Goal: Information Seeking & Learning: Get advice/opinions

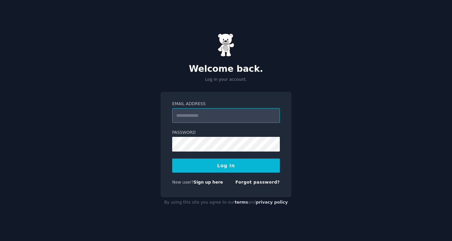
type input "**********"
click at [233, 162] on button "Log In" at bounding box center [226, 166] width 108 height 14
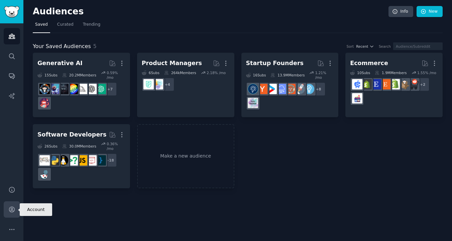
click at [12, 209] on icon "Sidebar" at bounding box center [11, 209] width 5 height 5
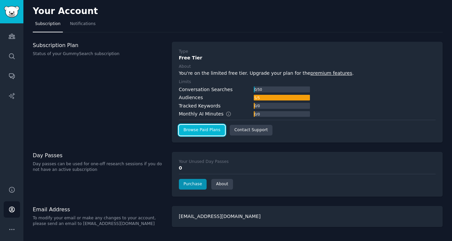
click at [218, 132] on link "Browse Paid Plans" at bounding box center [202, 130] width 46 height 11
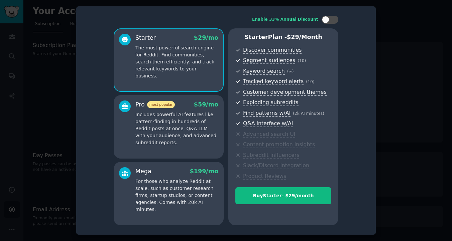
click at [147, 136] on p "Includes powerful AI features like pattern-finding in hundreds of Reddit posts …" at bounding box center [176, 128] width 83 height 35
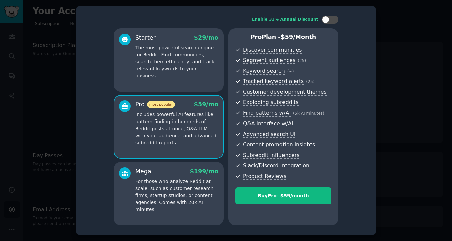
click at [177, 67] on p "The most powerful search engine for Reddit. Find communities, search them effic…" at bounding box center [176, 61] width 83 height 35
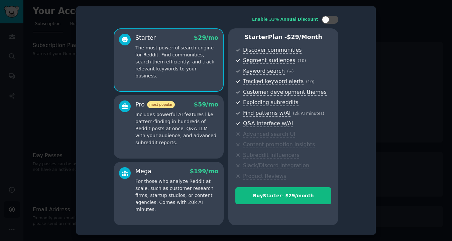
click at [182, 132] on p "Includes powerful AI features like pattern-finding in hundreds of Reddit posts …" at bounding box center [176, 128] width 83 height 35
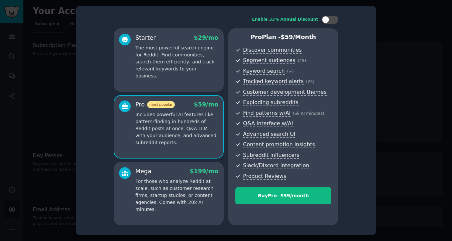
click at [174, 187] on p "For those who analyze Reddit at scale, such as customer research firms, startup…" at bounding box center [176, 195] width 83 height 35
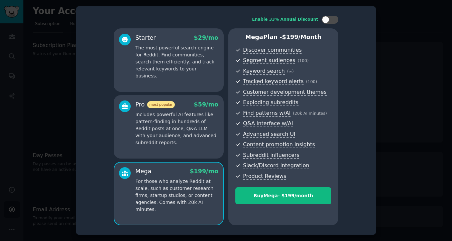
click at [182, 141] on p "Includes powerful AI features like pattern-finding in hundreds of Reddit posts …" at bounding box center [176, 128] width 83 height 35
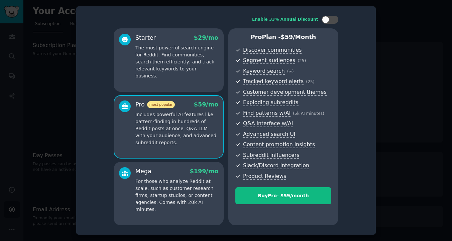
click at [177, 84] on div "Starter $ 29 /mo The most powerful search engine for Reddit. Find communities, …" at bounding box center [169, 59] width 110 height 63
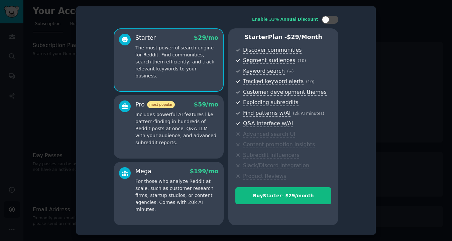
click at [380, 38] on div at bounding box center [226, 120] width 452 height 241
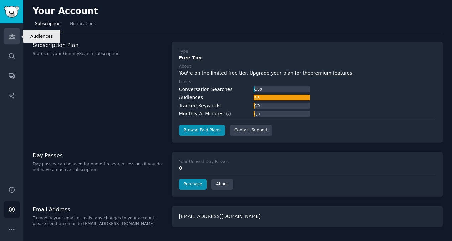
click at [11, 41] on link "Audiences" at bounding box center [12, 36] width 16 height 16
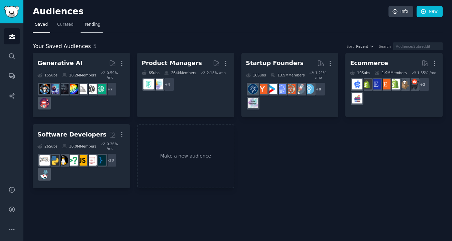
click at [91, 29] on link "Trending" at bounding box center [91, 26] width 22 height 14
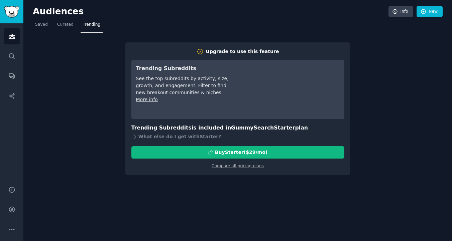
click at [37, 18] on div "Audiences Info New" at bounding box center [237, 13] width 409 height 14
click at [39, 27] on span "Saved" at bounding box center [41, 25] width 13 height 6
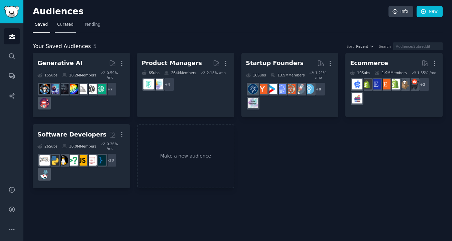
click at [65, 26] on span "Curated" at bounding box center [65, 25] width 16 height 6
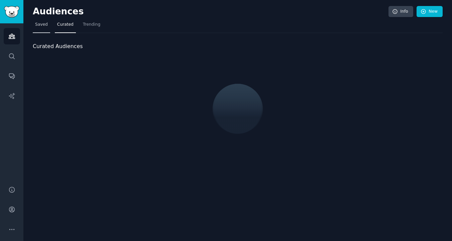
click at [42, 26] on span "Saved" at bounding box center [41, 25] width 13 height 6
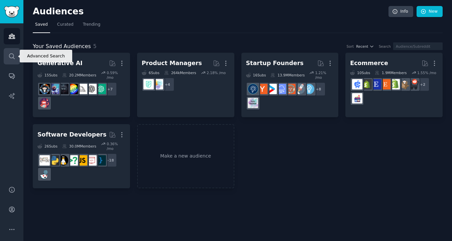
click at [12, 61] on link "Search" at bounding box center [12, 56] width 16 height 16
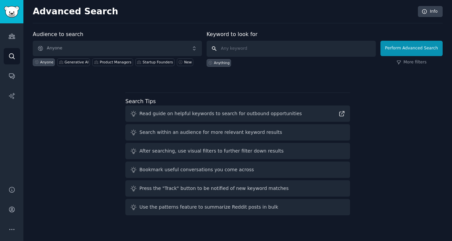
click at [256, 54] on input "text" at bounding box center [290, 49] width 169 height 16
paste input "managing family medications"
type input "managing family medications"
click button "Perform Advanced Search" at bounding box center [411, 48] width 62 height 15
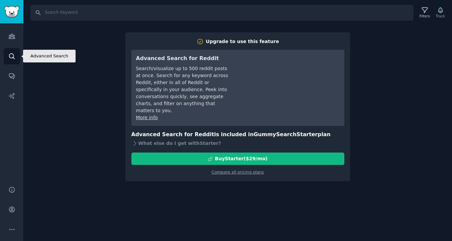
click at [8, 54] on icon "Sidebar" at bounding box center [11, 56] width 7 height 7
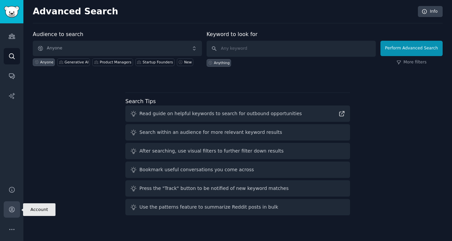
click at [12, 208] on icon "Sidebar" at bounding box center [11, 209] width 5 height 5
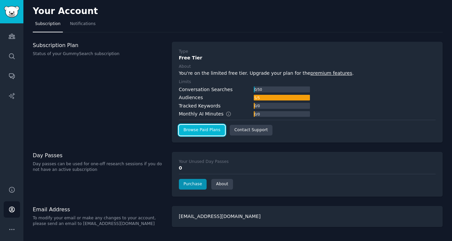
click at [212, 132] on link "Browse Paid Plans" at bounding box center [202, 130] width 46 height 11
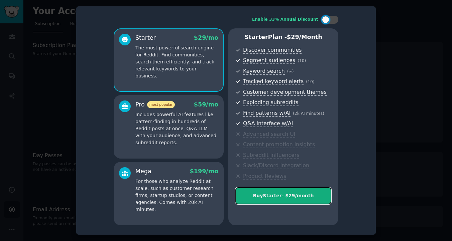
click at [293, 189] on button "Buy Starter - $ 29 /month" at bounding box center [283, 195] width 96 height 17
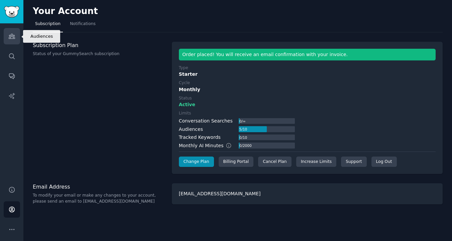
click at [12, 36] on icon "Sidebar" at bounding box center [11, 36] width 7 height 7
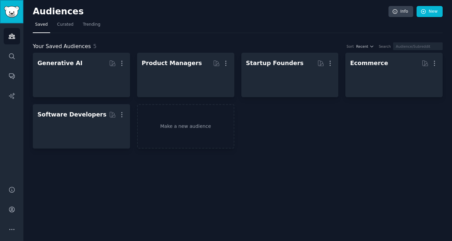
click at [10, 8] on img "Sidebar" at bounding box center [11, 12] width 15 height 12
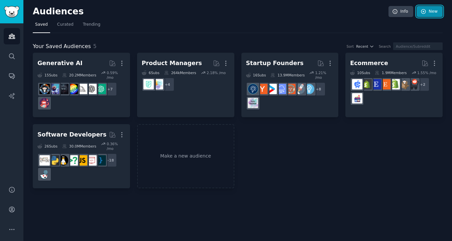
click at [433, 12] on link "New" at bounding box center [429, 11] width 26 height 11
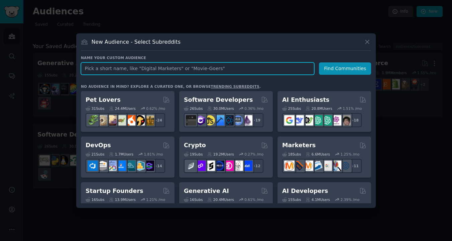
paste input "Polypharmacy Tracking"
type input "Polypharmacy Tracking"
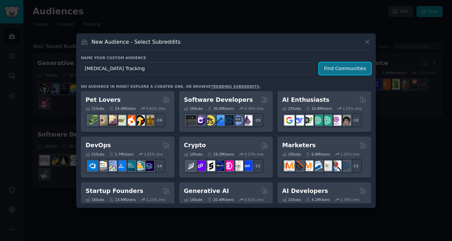
click at [331, 66] on button "Find Communities" at bounding box center [345, 68] width 52 height 12
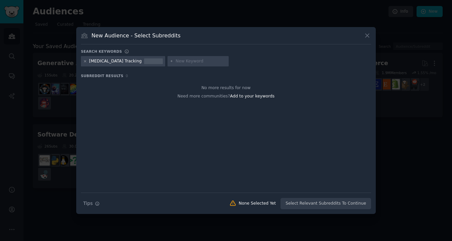
click at [85, 61] on icon at bounding box center [85, 61] width 4 height 4
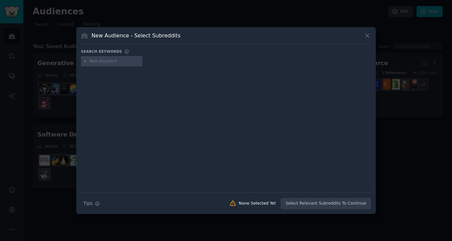
click at [104, 61] on input "text" at bounding box center [114, 61] width 51 height 6
click at [367, 33] on icon at bounding box center [366, 35] width 7 height 7
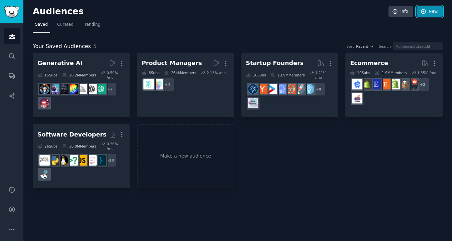
click at [433, 11] on link "New" at bounding box center [429, 11] width 26 height 11
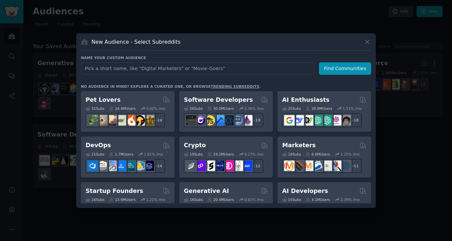
type input "p"
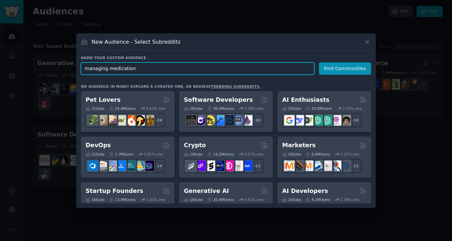
type input "managing medications"
click button "Find Communities" at bounding box center [345, 68] width 52 height 12
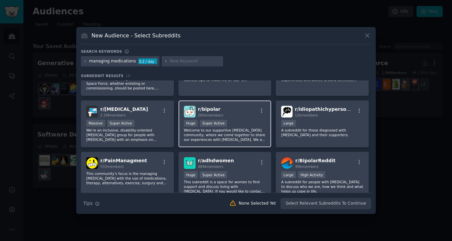
scroll to position [32, 0]
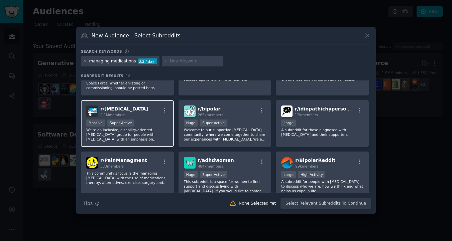
click at [149, 119] on div "r/ ADHD 2.1M members Massive Super Active We're an inclusive, disability-orient…" at bounding box center [127, 123] width 93 height 47
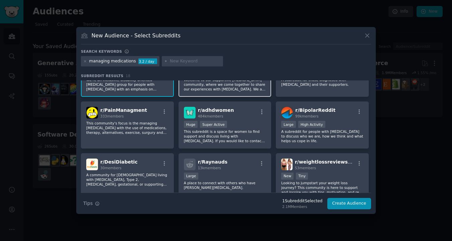
scroll to position [85, 0]
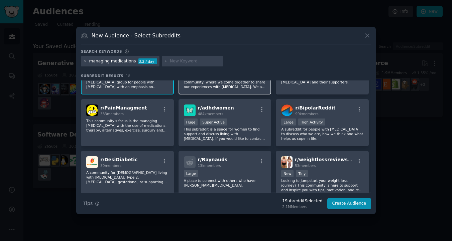
click at [234, 140] on p "This subreddit is a space for women to find support and discuss living with [ME…" at bounding box center [225, 134] width 82 height 14
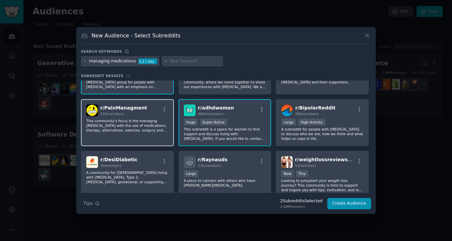
click at [147, 132] on p "This community's focus is the managing chronic pain with the use of medications…" at bounding box center [127, 126] width 82 height 14
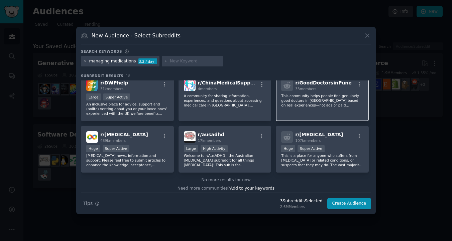
scroll to position [216, 0]
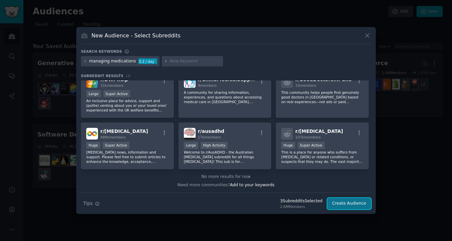
click at [348, 202] on button "Create Audience" at bounding box center [349, 203] width 44 height 11
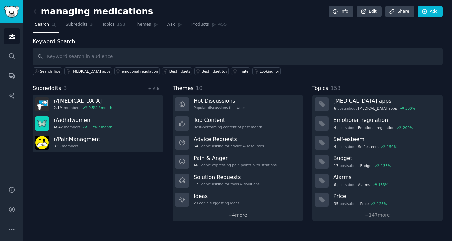
click at [242, 216] on link "+ 4 more" at bounding box center [237, 215] width 130 height 12
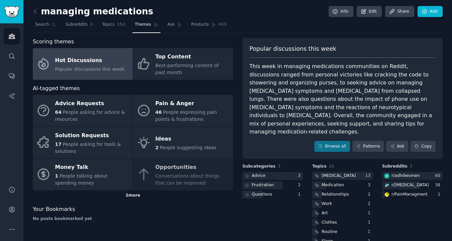
click at [135, 195] on div "2 more" at bounding box center [133, 195] width 200 height 11
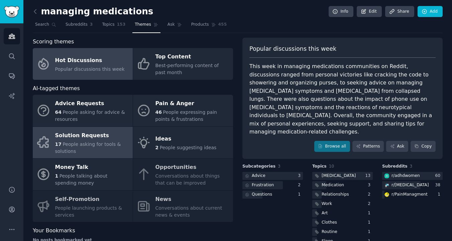
click at [94, 144] on span "People asking for tools & solutions" at bounding box center [88, 148] width 66 height 12
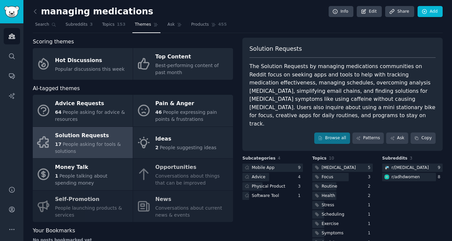
scroll to position [17, 0]
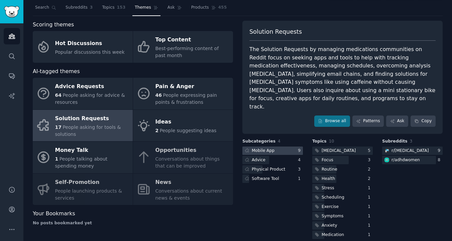
click at [270, 148] on div "Mobile App" at bounding box center [263, 151] width 23 height 6
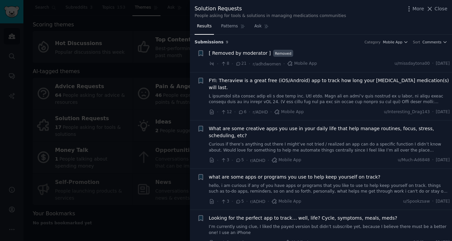
click at [378, 94] on link at bounding box center [329, 100] width 241 height 12
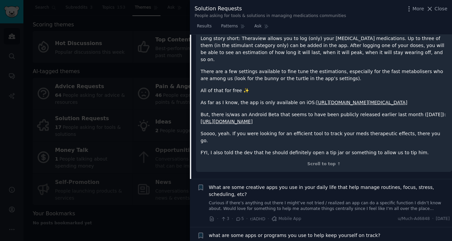
scroll to position [132, 0]
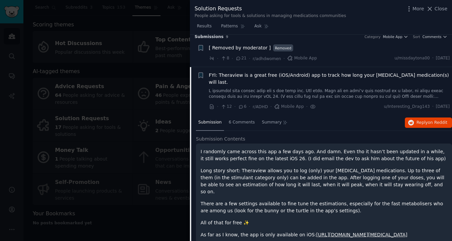
click at [348, 91] on link at bounding box center [329, 94] width 241 height 12
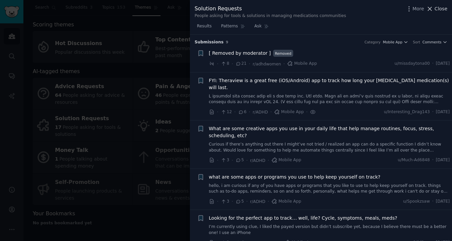
click at [435, 10] on span "Close" at bounding box center [440, 8] width 13 height 7
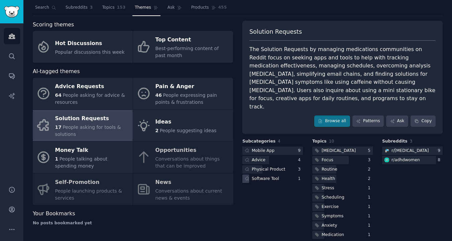
click at [250, 175] on div "Software Tool" at bounding box center [261, 179] width 38 height 8
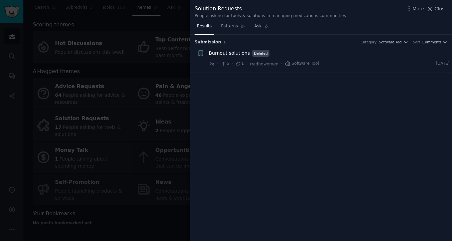
click at [240, 54] on span "Burnout solutions" at bounding box center [229, 53] width 41 height 7
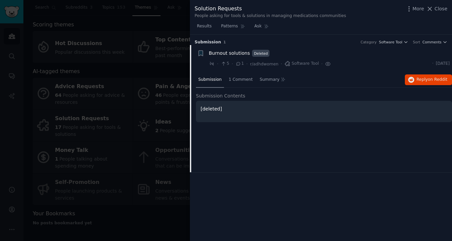
click at [240, 54] on span "Burnout solutions" at bounding box center [229, 53] width 41 height 7
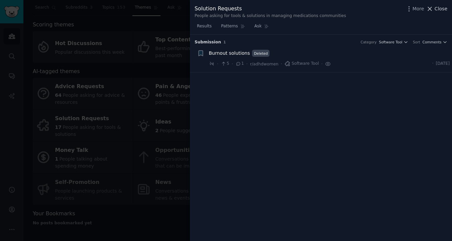
click at [434, 8] on button "Close" at bounding box center [436, 8] width 21 height 7
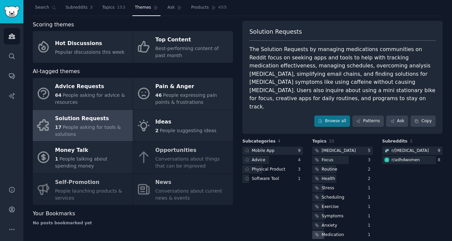
click at [321, 232] on div "Medication" at bounding box center [332, 235] width 22 height 6
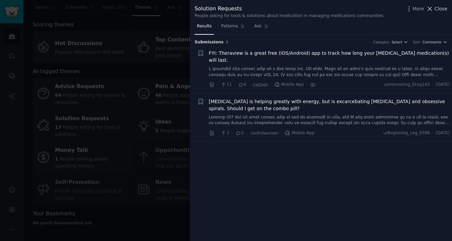
click at [439, 9] on span "Close" at bounding box center [440, 8] width 13 height 7
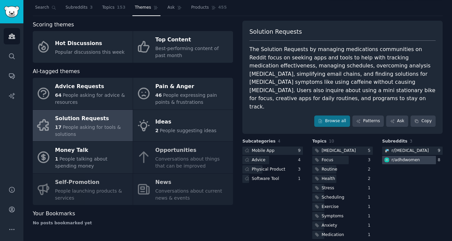
click at [410, 157] on div "r/ adhdwomen" at bounding box center [405, 160] width 28 height 6
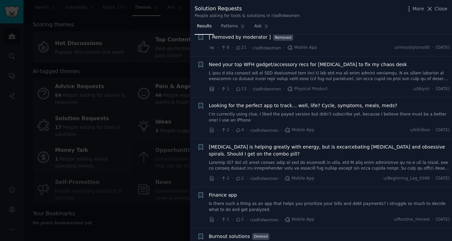
scroll to position [120, 0]
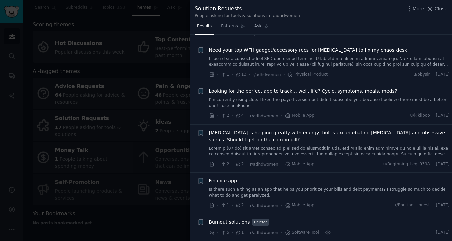
click at [306, 103] on link "I’m currently using clue, I liked the payed version but didn’t subscribe yet, b…" at bounding box center [329, 103] width 241 height 12
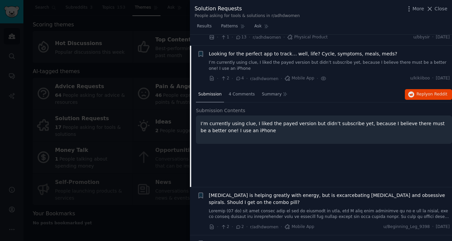
scroll to position [156, 0]
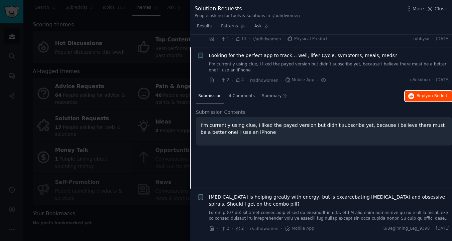
click at [425, 96] on span "Reply on Reddit" at bounding box center [431, 96] width 31 height 6
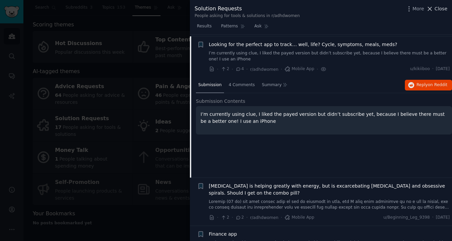
click at [436, 10] on span "Close" at bounding box center [440, 8] width 13 height 7
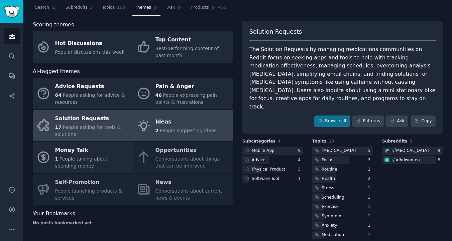
click at [168, 125] on div "Ideas" at bounding box center [185, 122] width 61 height 11
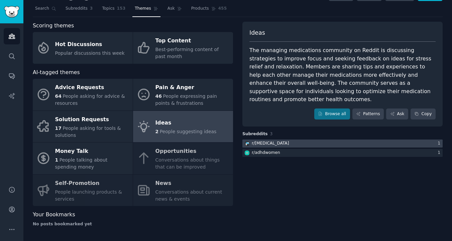
click at [358, 140] on div at bounding box center [342, 144] width 200 height 8
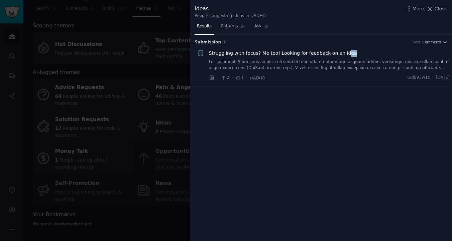
click at [341, 56] on div "Struggling with focus? Me too! Looking for feedback on an idea" at bounding box center [329, 60] width 241 height 21
click at [339, 62] on link at bounding box center [329, 65] width 241 height 12
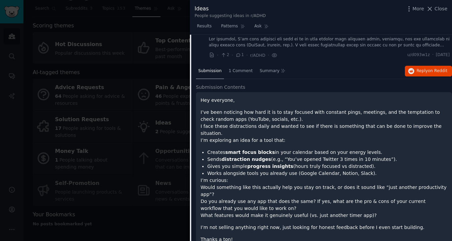
scroll to position [33, 0]
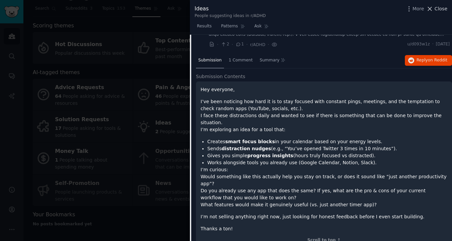
click at [439, 10] on span "Close" at bounding box center [440, 8] width 13 height 7
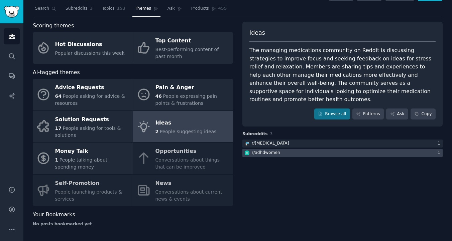
click at [284, 149] on div at bounding box center [342, 153] width 200 height 8
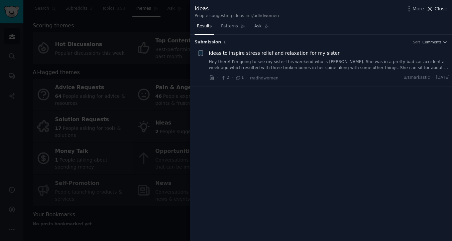
click at [439, 8] on span "Close" at bounding box center [440, 8] width 13 height 7
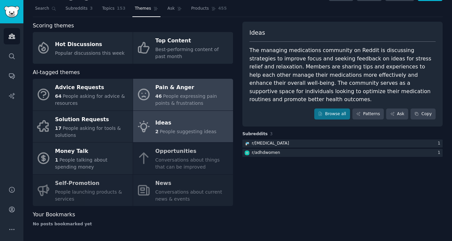
click at [181, 97] on span "People expressing pain points & frustrations" at bounding box center [185, 100] width 61 height 12
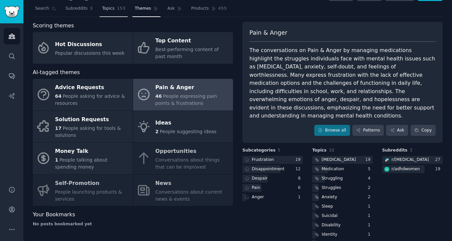
click at [112, 10] on span "Topics" at bounding box center [108, 9] width 12 height 6
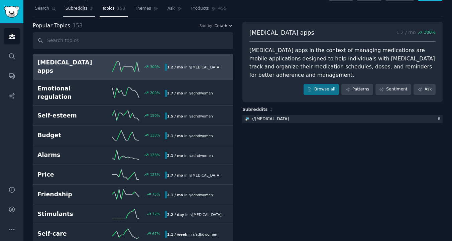
click at [79, 7] on span "Subreddits" at bounding box center [76, 9] width 22 height 6
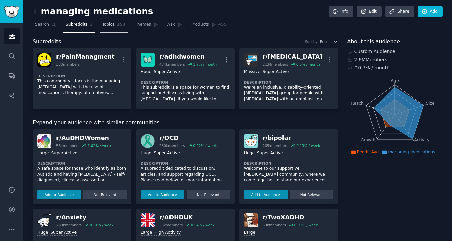
click at [111, 24] on span "Topics" at bounding box center [108, 25] width 12 height 6
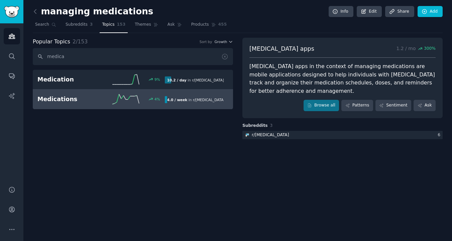
type input "medica"
click at [107, 101] on div "4 %" at bounding box center [132, 99] width 63 height 10
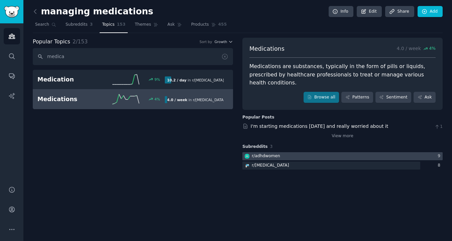
click at [278, 152] on div "r/ adhdwomen" at bounding box center [261, 156] width 39 height 8
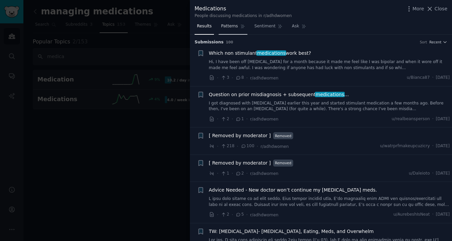
click at [230, 25] on span "Patterns" at bounding box center [229, 26] width 17 height 6
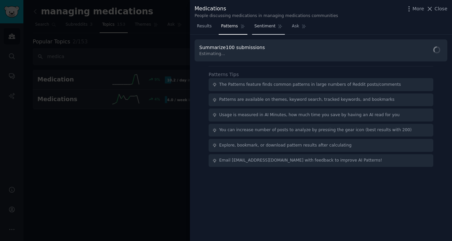
click at [262, 27] on span "Sentiment" at bounding box center [264, 26] width 21 height 6
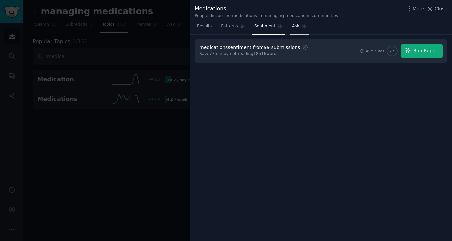
click at [295, 26] on span "Ask" at bounding box center [295, 26] width 7 height 6
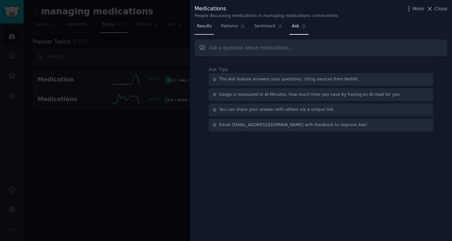
click at [209, 22] on link "Results" at bounding box center [203, 28] width 19 height 14
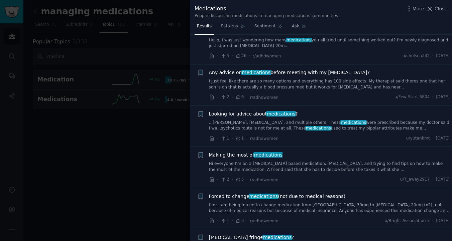
scroll to position [503, 0]
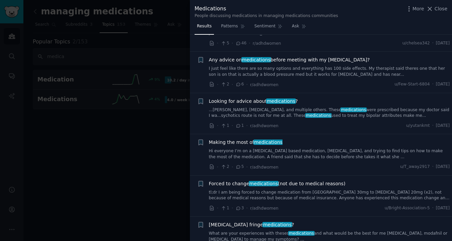
click at [128, 131] on div at bounding box center [226, 120] width 452 height 241
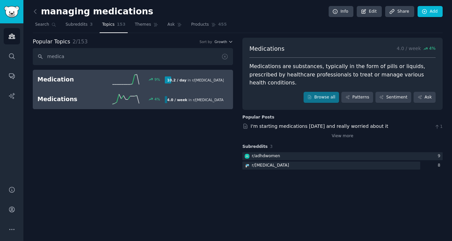
click at [65, 83] on h2 "Medication" at bounding box center [68, 79] width 63 height 8
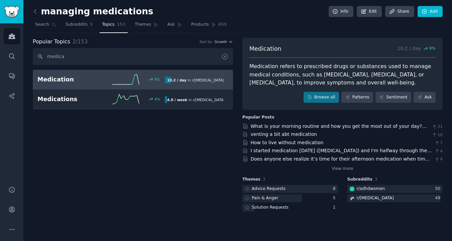
click at [224, 56] on icon at bounding box center [224, 56] width 5 height 5
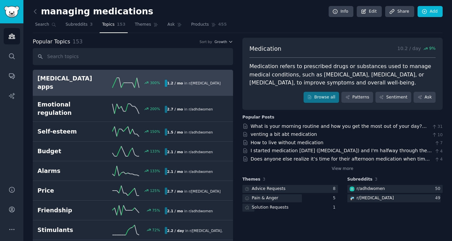
click at [63, 76] on h2 "[MEDICAL_DATA] apps" at bounding box center [68, 82] width 63 height 16
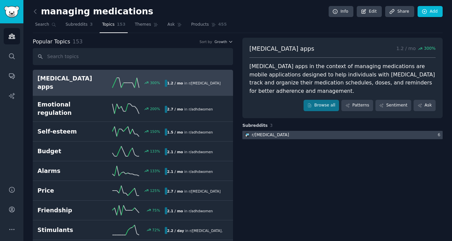
click at [308, 131] on div at bounding box center [342, 135] width 200 height 8
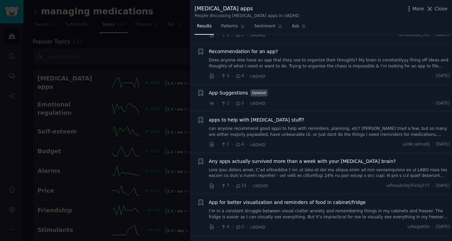
scroll to position [257, 0]
click at [133, 78] on div at bounding box center [226, 120] width 452 height 241
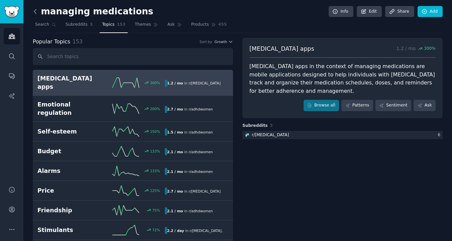
click at [35, 13] on icon at bounding box center [35, 11] width 2 height 4
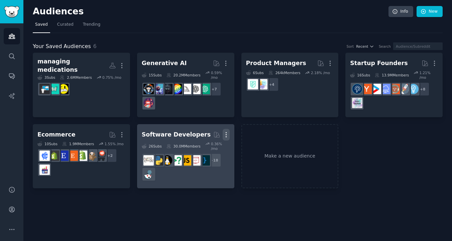
click at [224, 131] on icon "button" at bounding box center [225, 134] width 7 height 7
click at [206, 145] on p "Delete" at bounding box center [207, 148] width 15 height 7
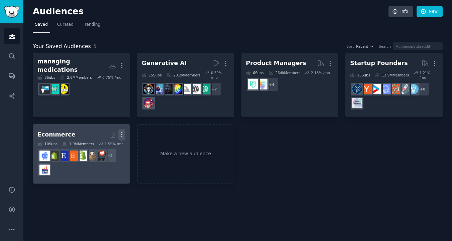
click at [122, 131] on icon "button" at bounding box center [121, 134] width 7 height 7
click at [99, 145] on p "Delete" at bounding box center [103, 148] width 15 height 7
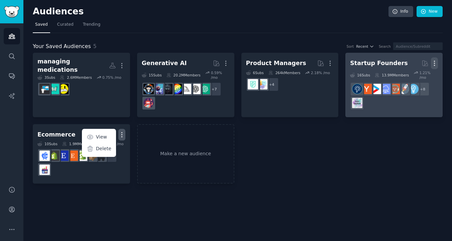
click at [435, 62] on icon "button" at bounding box center [434, 63] width 7 height 7
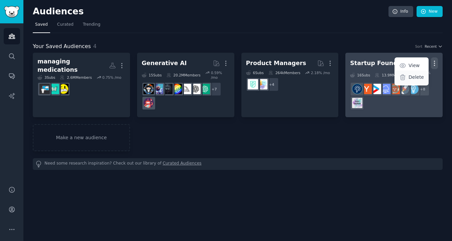
click at [422, 77] on p "Delete" at bounding box center [415, 77] width 15 height 7
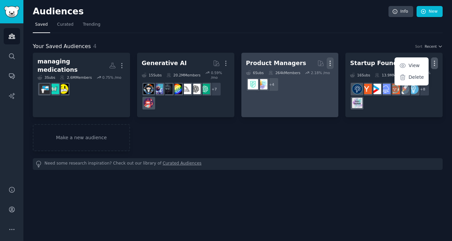
click at [330, 65] on icon "button" at bounding box center [330, 63] width 1 height 5
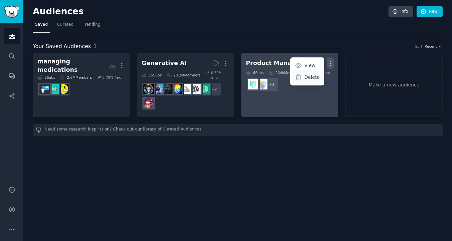
click at [305, 80] on p "Delete" at bounding box center [311, 77] width 15 height 7
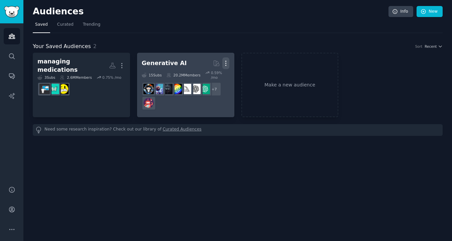
click at [226, 64] on icon "button" at bounding box center [225, 63] width 7 height 7
click at [209, 79] on p "Delete" at bounding box center [207, 77] width 15 height 7
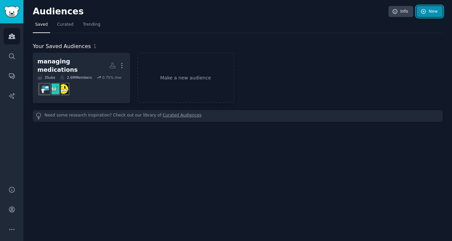
click at [432, 14] on link "New" at bounding box center [429, 11] width 26 height 11
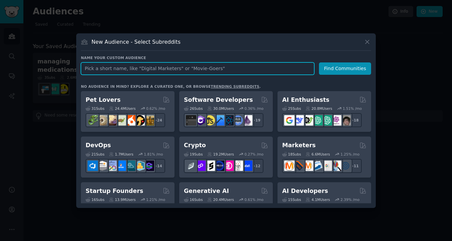
paste input "family medications"
drag, startPoint x: 140, startPoint y: 68, endPoint x: 152, endPoint y: 66, distance: 11.5
click at [152, 66] on input "family medications" at bounding box center [197, 68] width 233 height 12
type input "family medications"
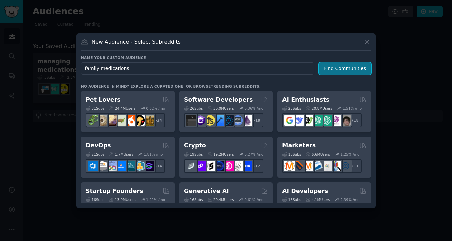
click at [335, 68] on button "Find Communities" at bounding box center [345, 68] width 52 height 12
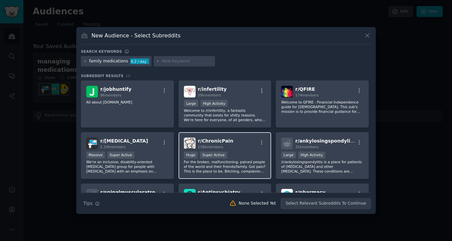
click at [202, 168] on p "For the broken, malfunctioning, pained people of the world and their friends/fa…" at bounding box center [225, 167] width 82 height 14
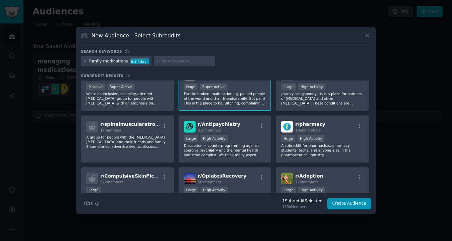
scroll to position [68, 0]
click at [147, 99] on p "We're an inclusive, disability-oriented [MEDICAL_DATA] group for people with [M…" at bounding box center [127, 98] width 82 height 14
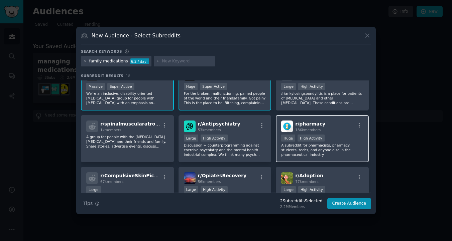
click at [327, 146] on p "A subreddit for pharmacists, pharmacy students, techs, and anyone else in the p…" at bounding box center [322, 150] width 82 height 14
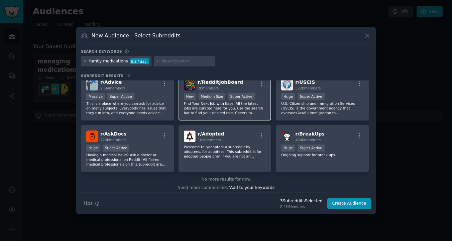
scroll to position [216, 0]
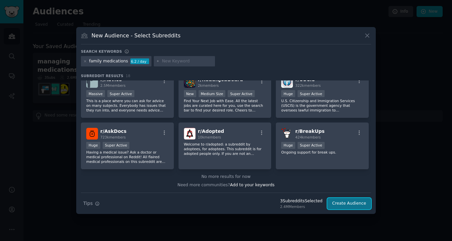
click at [354, 204] on button "Create Audience" at bounding box center [349, 203] width 44 height 11
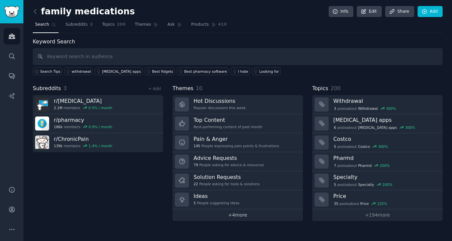
click at [217, 217] on link "+ 4 more" at bounding box center [237, 215] width 130 height 12
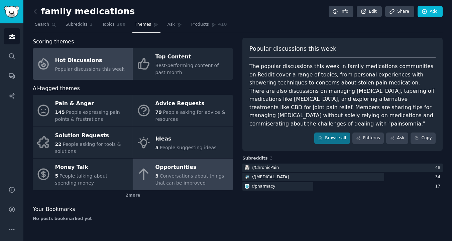
click at [197, 170] on div "Opportunities" at bounding box center [192, 167] width 74 height 11
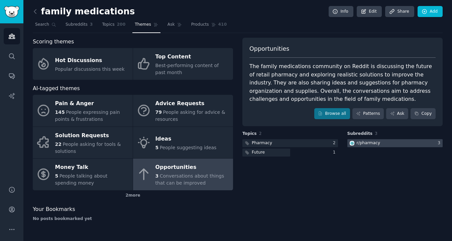
click at [363, 141] on div "r/ pharmacy" at bounding box center [367, 143] width 23 height 6
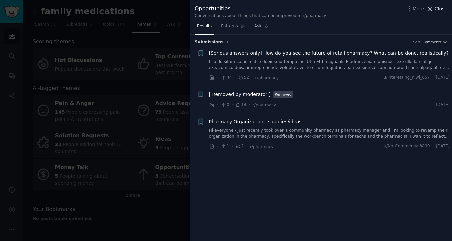
click at [443, 9] on span "Close" at bounding box center [440, 8] width 13 height 7
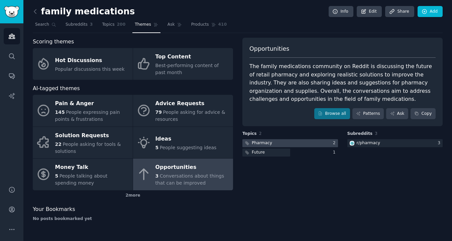
click at [294, 144] on div at bounding box center [290, 143] width 96 height 8
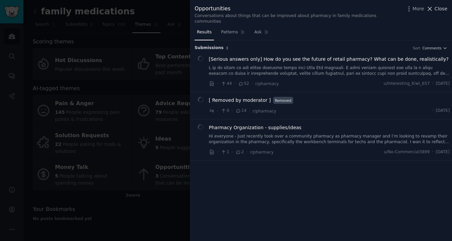
click at [441, 8] on span "Close" at bounding box center [440, 8] width 13 height 7
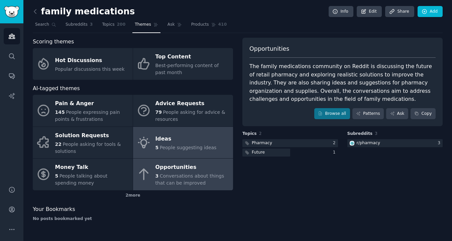
click at [170, 146] on span "People suggesting ideas" at bounding box center [188, 147] width 57 height 5
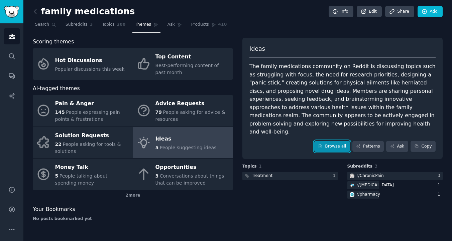
click at [329, 141] on link "Browse all" at bounding box center [332, 146] width 36 height 11
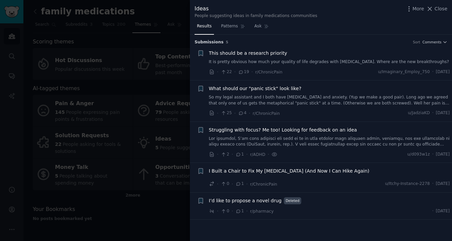
click at [166, 143] on div at bounding box center [226, 120] width 452 height 241
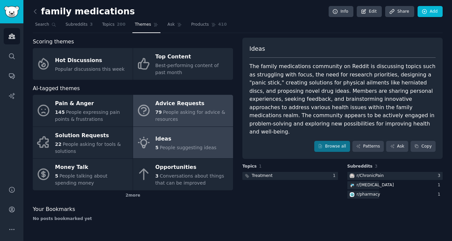
click at [186, 108] on div "Advice Requests" at bounding box center [192, 104] width 74 height 11
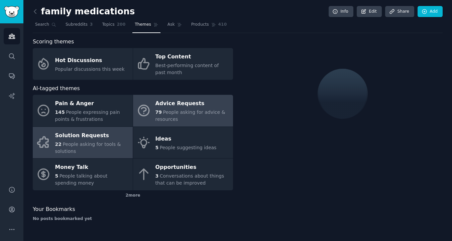
click at [95, 136] on div "Solution Requests" at bounding box center [92, 135] width 74 height 11
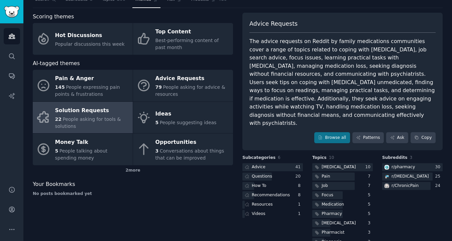
scroll to position [33, 0]
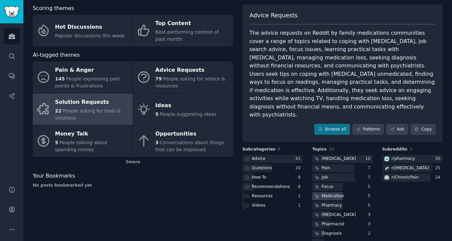
click at [334, 193] on div "Medication" at bounding box center [332, 196] width 22 height 6
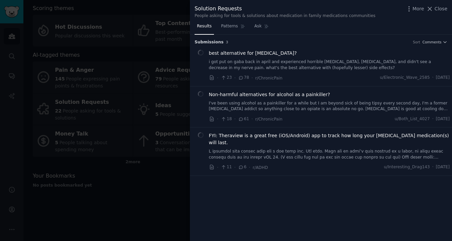
click at [152, 50] on div at bounding box center [226, 120] width 452 height 241
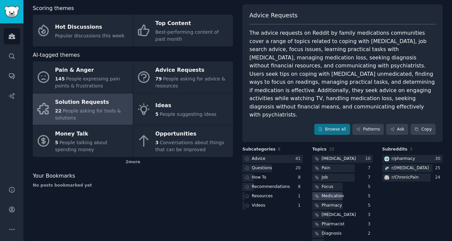
click at [332, 193] on div "Medication" at bounding box center [332, 196] width 22 height 6
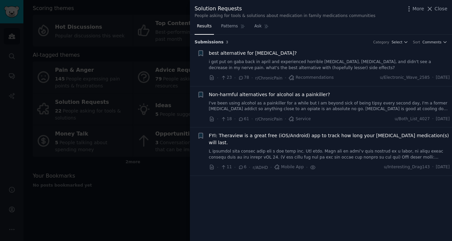
click at [263, 149] on link at bounding box center [329, 155] width 241 height 12
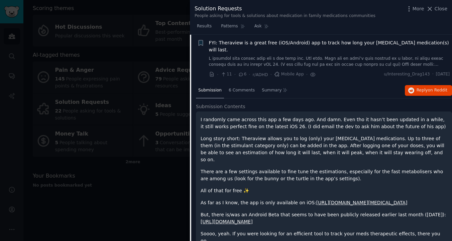
scroll to position [117, 0]
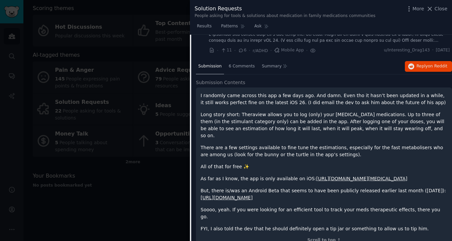
click at [141, 137] on div at bounding box center [226, 120] width 452 height 241
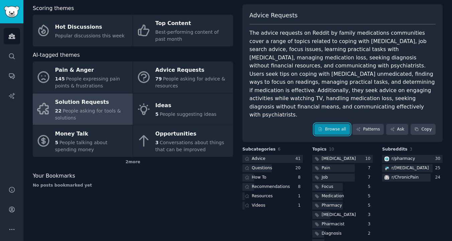
click at [339, 124] on link "Browse all" at bounding box center [332, 129] width 36 height 11
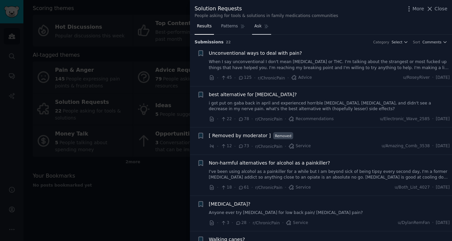
click at [259, 27] on span "Ask" at bounding box center [257, 26] width 7 height 6
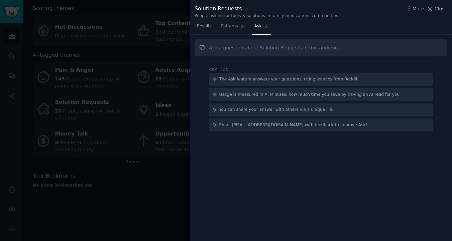
type input "a"
type input "list me reddits only related to app"
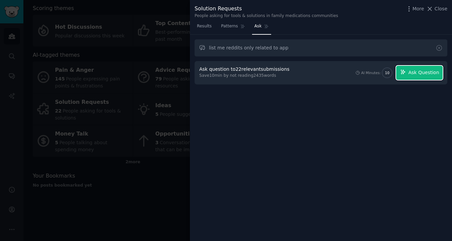
click at [417, 77] on button "Ask Question" at bounding box center [419, 73] width 46 height 14
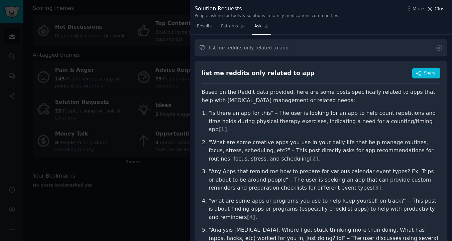
click at [443, 9] on span "Close" at bounding box center [440, 8] width 13 height 7
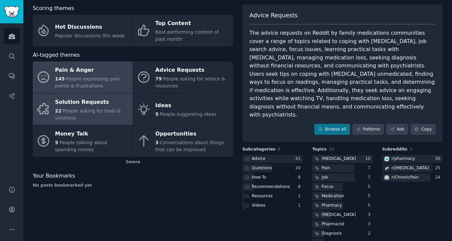
click at [83, 84] on span "People expressing pain points & frustrations" at bounding box center [87, 82] width 65 height 12
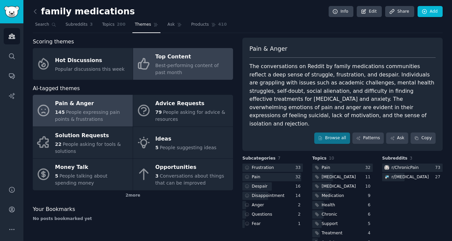
click at [193, 67] on span "Best-performing content of past month" at bounding box center [186, 69] width 63 height 12
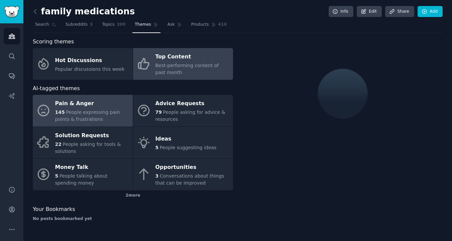
click at [66, 104] on div "Pain & Anger" at bounding box center [92, 104] width 74 height 11
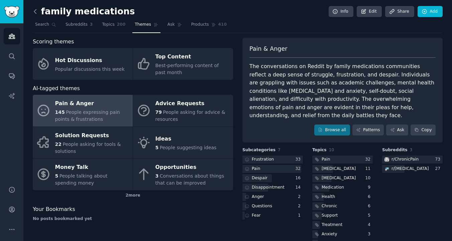
click at [37, 11] on icon at bounding box center [35, 11] width 7 height 7
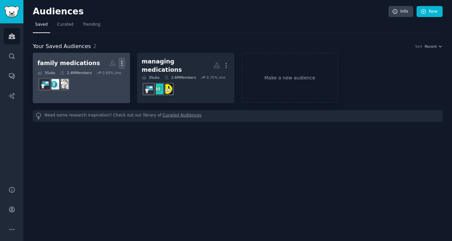
click at [121, 63] on icon "button" at bounding box center [121, 63] width 1 height 5
click at [101, 78] on p "Delete" at bounding box center [103, 77] width 15 height 7
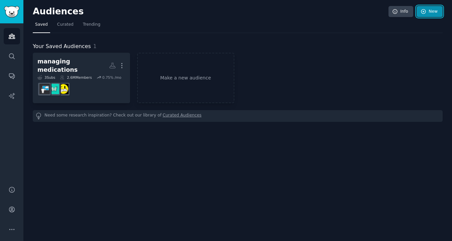
click at [436, 13] on link "New" at bounding box center [429, 11] width 26 height 11
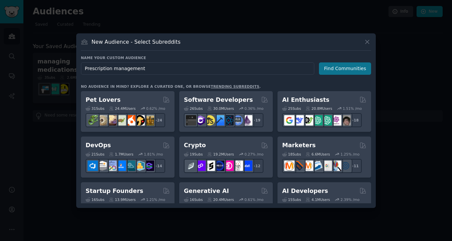
type input "Prescription management"
click at [344, 70] on button "Find Communities" at bounding box center [345, 68] width 52 height 12
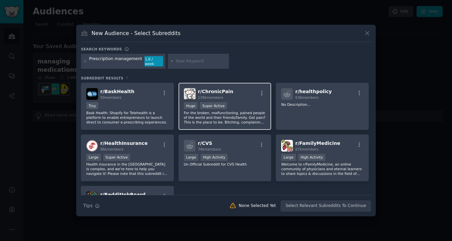
click at [237, 104] on div ">= 95th percentile for submissions / day Huge Super Active" at bounding box center [225, 106] width 82 height 8
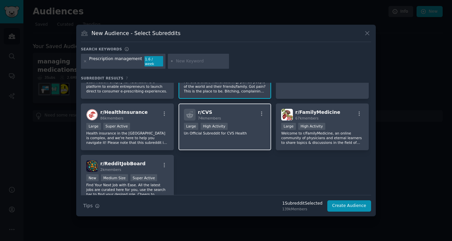
scroll to position [33, 0]
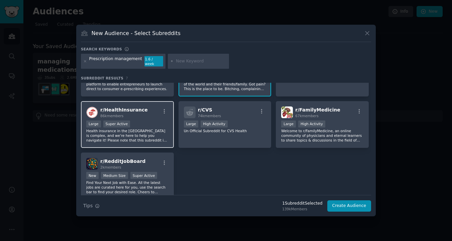
click at [140, 136] on p "Health insurance in the United States is complex, and we're here to help you na…" at bounding box center [127, 136] width 82 height 14
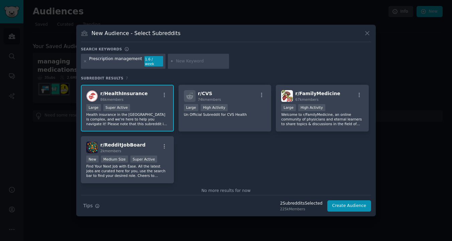
scroll to position [50, 0]
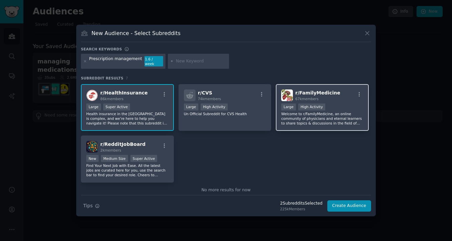
click at [326, 117] on p "Welcome to r/FamilyMedicine, an online community of physicians and eternal lear…" at bounding box center [322, 119] width 82 height 14
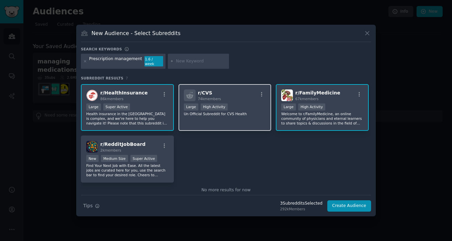
click at [219, 118] on div "r/ CVS 74k members Large High Activity Un Official Subreddit for CVS Health" at bounding box center [224, 107] width 93 height 47
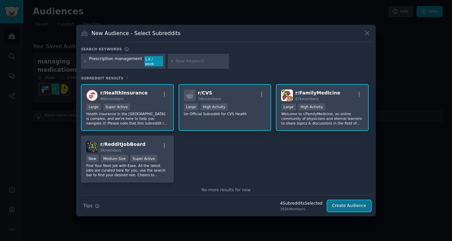
click at [347, 202] on button "Create Audience" at bounding box center [349, 205] width 44 height 11
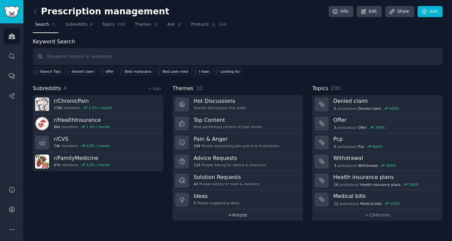
click at [219, 215] on link "+ 4 more" at bounding box center [237, 215] width 130 height 12
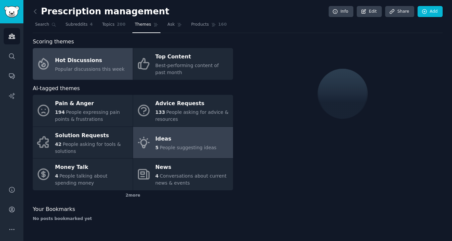
click at [181, 140] on div "Ideas" at bounding box center [185, 139] width 61 height 11
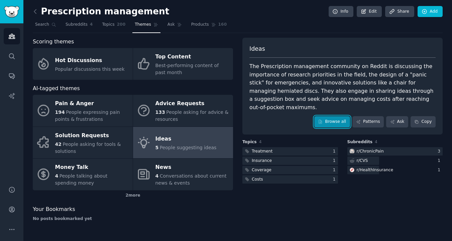
click at [334, 117] on link "Browse all" at bounding box center [332, 121] width 36 height 11
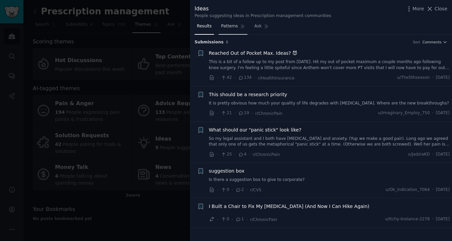
click at [229, 29] on span "Patterns" at bounding box center [229, 26] width 17 height 6
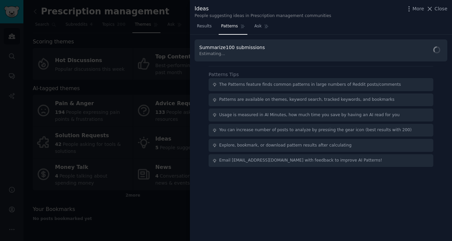
click at [233, 50] on div "Summarize 100 submissions Estimating..." at bounding box center [233, 50] width 68 height 13
click at [255, 50] on div "Summarize 5 submissions Settings" at bounding box center [233, 47] width 69 height 7
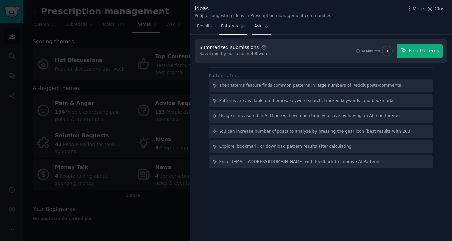
click at [263, 34] on link "Ask" at bounding box center [261, 28] width 19 height 14
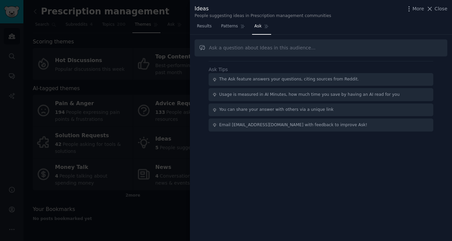
click at [231, 50] on input "text" at bounding box center [320, 47] width 253 height 17
click at [205, 27] on span "Results" at bounding box center [204, 26] width 15 height 6
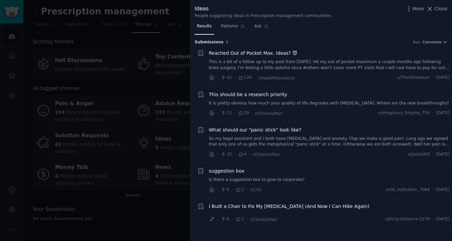
click at [159, 207] on div at bounding box center [226, 120] width 452 height 241
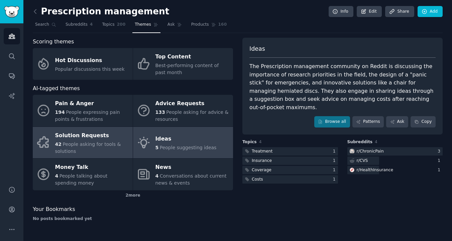
click at [92, 147] on span "People asking for tools & solutions" at bounding box center [88, 148] width 66 height 12
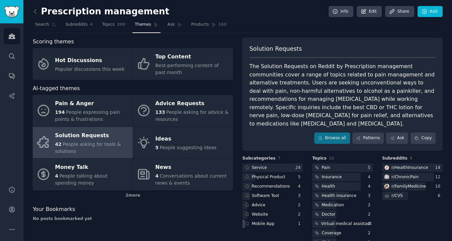
click at [244, 221] on icon at bounding box center [246, 223] width 5 height 5
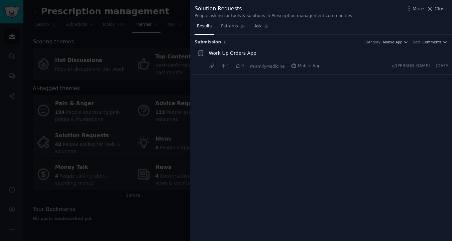
click at [244, 54] on span "Work Up Orders App" at bounding box center [232, 53] width 47 height 7
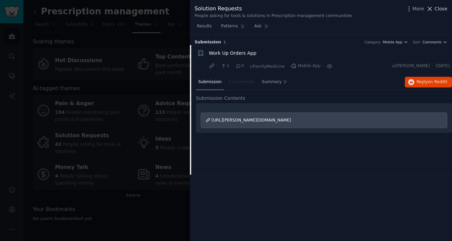
click at [440, 9] on span "Close" at bounding box center [440, 8] width 13 height 7
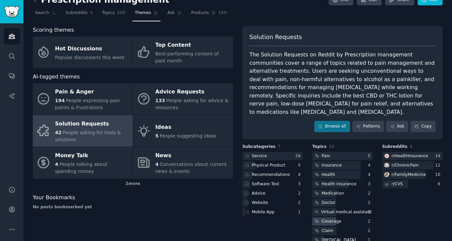
scroll to position [17, 0]
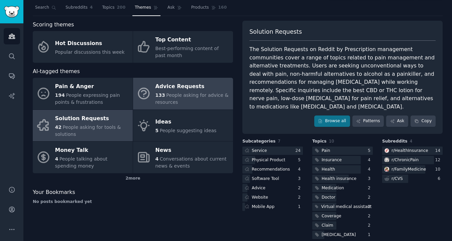
click at [181, 98] on div "133 People asking for advice & resources" at bounding box center [192, 99] width 74 height 14
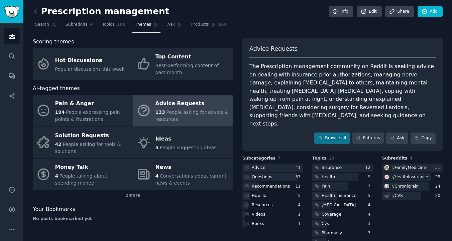
click at [38, 13] on icon at bounding box center [35, 11] width 7 height 7
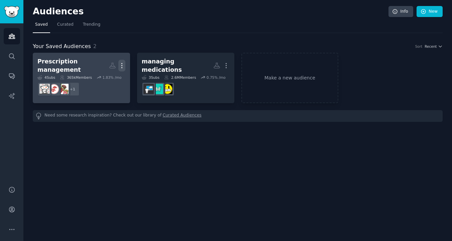
click at [122, 62] on icon "button" at bounding box center [121, 65] width 7 height 7
click at [105, 78] on p "Delete" at bounding box center [103, 79] width 15 height 7
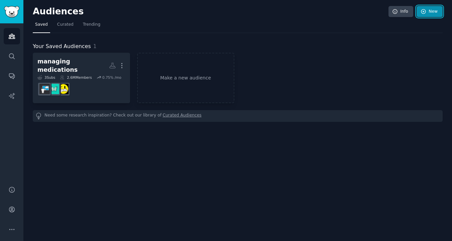
click at [435, 13] on link "New" at bounding box center [429, 11] width 26 height 11
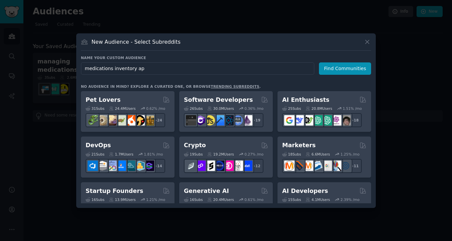
type input "medications inventory app"
click button "Find Communities" at bounding box center [345, 68] width 52 height 12
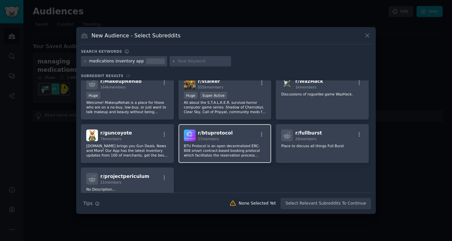
scroll to position [79, 0]
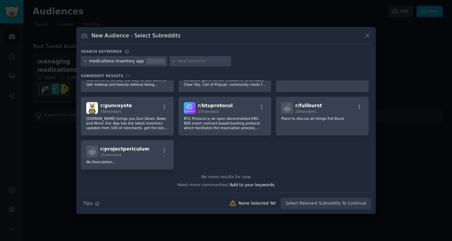
click at [124, 61] on div "medications inventory app" at bounding box center [116, 61] width 55 height 6
click at [117, 64] on div "medications inventory app" at bounding box center [124, 61] width 86 height 11
click at [118, 63] on div "medications inventory app" at bounding box center [116, 61] width 55 height 6
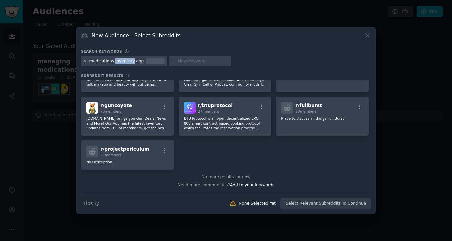
click at [118, 63] on div "medications inventory app" at bounding box center [116, 61] width 55 height 6
click at [125, 59] on div "medications inventory app" at bounding box center [116, 61] width 55 height 6
click at [365, 31] on div "New Audience - Select Subreddits Search keywords medications inventory app Subr…" at bounding box center [225, 120] width 299 height 187
click at [365, 33] on icon at bounding box center [366, 35] width 7 height 7
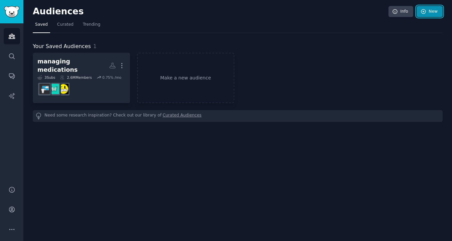
click at [435, 14] on link "New" at bounding box center [429, 11] width 26 height 11
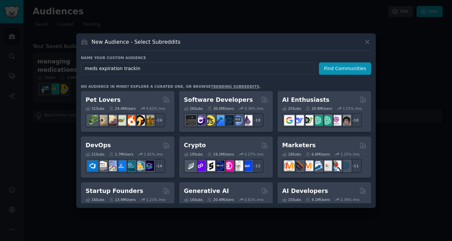
type input "meds expiration tracking"
click button "Find Communities" at bounding box center [345, 68] width 52 height 12
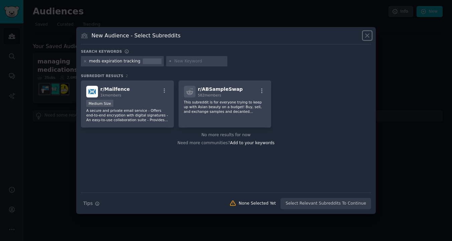
click at [369, 33] on icon at bounding box center [366, 35] width 7 height 7
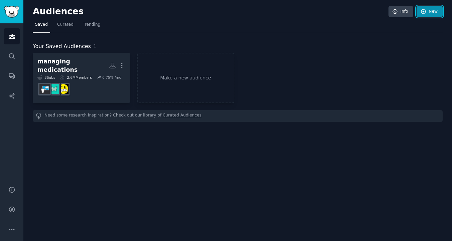
click at [434, 10] on link "New" at bounding box center [429, 11] width 26 height 11
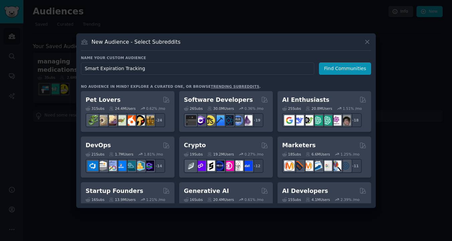
click at [120, 68] on input "Smart Expiration Tracking" at bounding box center [197, 68] width 233 height 12
type input "Smart Expiration medicaition Tracking"
click button "Find Communities" at bounding box center [345, 68] width 52 height 12
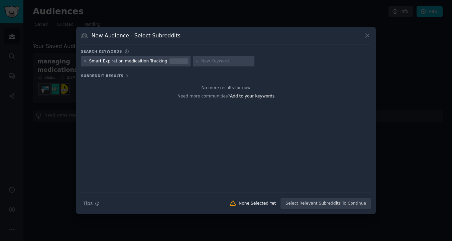
click at [82, 61] on div "Smart Expiration medicaition Tracking" at bounding box center [136, 61] width 110 height 11
click at [87, 62] on div "Smart Expiration medicaition Tracking" at bounding box center [136, 61] width 110 height 11
drag, startPoint x: 102, startPoint y: 61, endPoint x: 84, endPoint y: 61, distance: 17.7
click at [84, 61] on div "Smart Expiration medicaition Tracking" at bounding box center [136, 61] width 110 height 11
click at [83, 61] on icon at bounding box center [85, 61] width 4 height 4
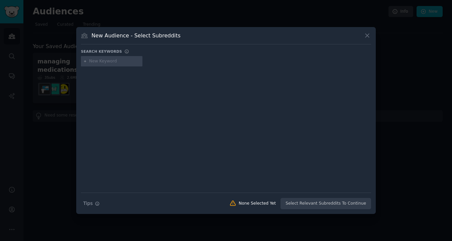
click at [108, 61] on input "text" at bounding box center [114, 61] width 51 height 6
type input "expiration meds tracking"
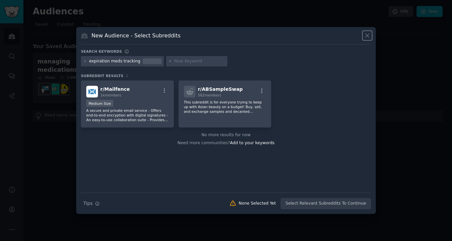
click at [368, 35] on icon at bounding box center [366, 35] width 7 height 7
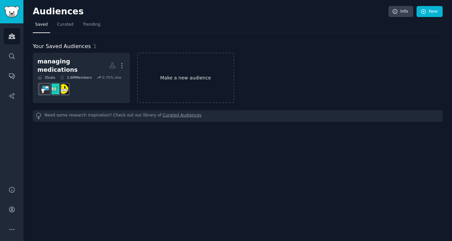
click at [185, 76] on link "Make a new audience" at bounding box center [185, 78] width 97 height 50
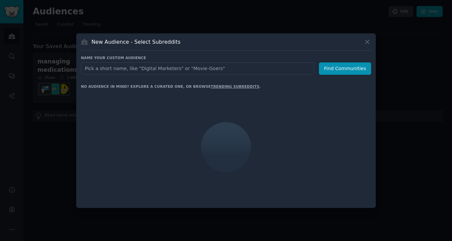
type input "shareable medication tracker"
click button "Find Communities" at bounding box center [345, 68] width 52 height 12
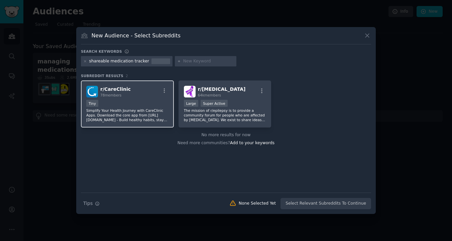
click at [141, 100] on div "r/ CareClinic 78 members Tiny Simplify Your Health Journey with CareClinic Apps…" at bounding box center [127, 103] width 93 height 47
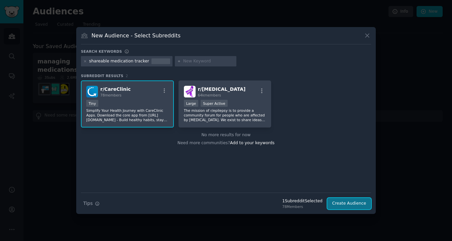
click at [358, 205] on button "Create Audience" at bounding box center [349, 203] width 44 height 11
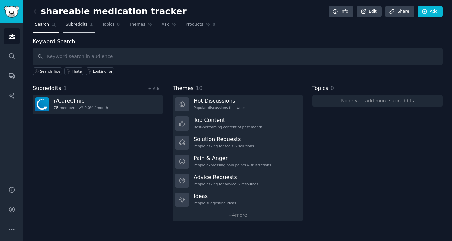
click at [78, 26] on span "Subreddits" at bounding box center [76, 25] width 22 height 6
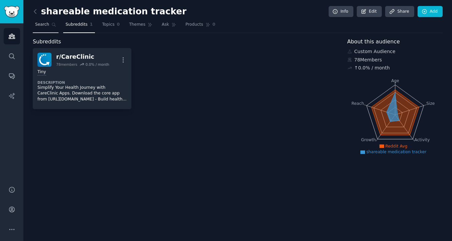
click at [44, 27] on span "Search" at bounding box center [42, 25] width 14 height 6
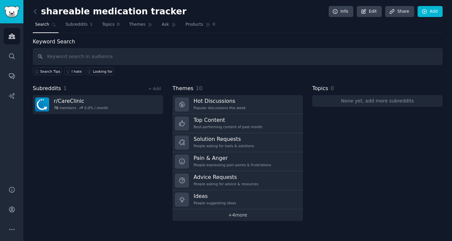
click at [247, 217] on link "+ 4 more" at bounding box center [237, 215] width 130 height 12
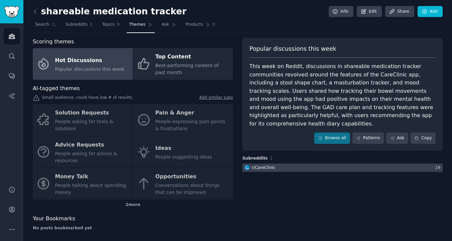
click at [301, 164] on div at bounding box center [342, 168] width 200 height 8
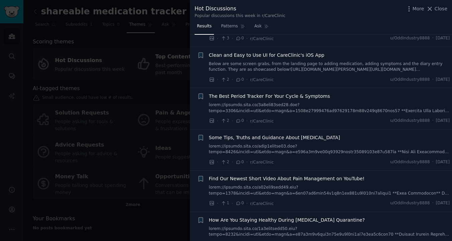
scroll to position [522, 0]
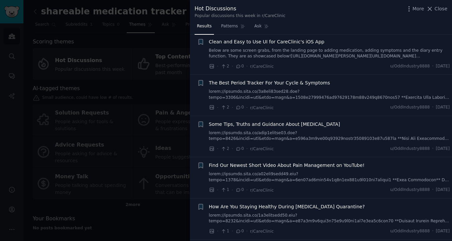
click at [110, 103] on div at bounding box center [226, 120] width 452 height 241
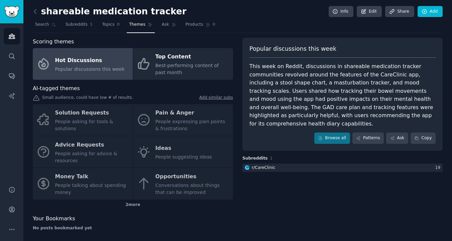
click at [34, 7] on link at bounding box center [37, 11] width 8 height 11
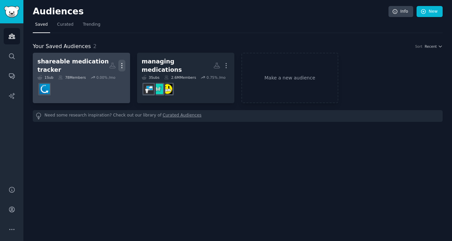
click at [124, 65] on icon "button" at bounding box center [121, 65] width 7 height 7
click at [97, 84] on div "Delete" at bounding box center [99, 80] width 32 height 14
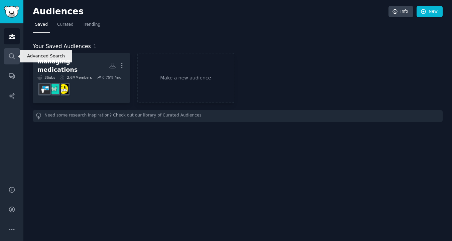
click at [7, 57] on link "Search" at bounding box center [12, 56] width 16 height 16
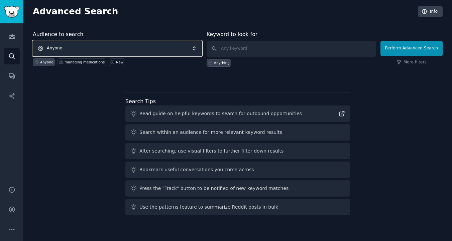
click at [144, 49] on span "Anyone" at bounding box center [117, 48] width 169 height 15
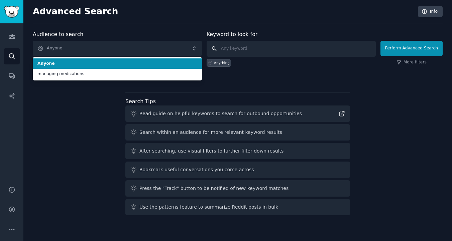
click at [278, 49] on input "text" at bounding box center [290, 49] width 169 height 16
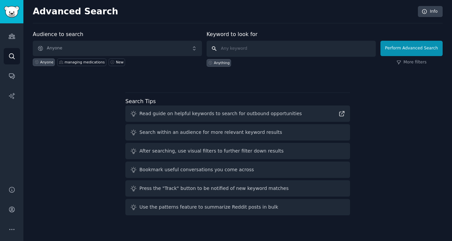
paste input "App to log my meds"
type input "App to log my meds"
click button "Perform Advanced Search" at bounding box center [411, 48] width 62 height 15
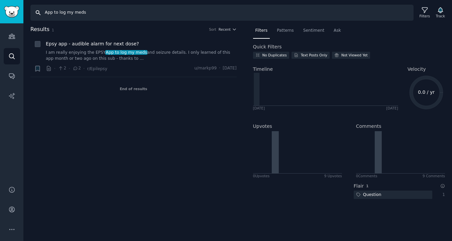
click at [75, 13] on input "App to log my meds" at bounding box center [221, 13] width 383 height 16
paste input "Best app for medication reminder"
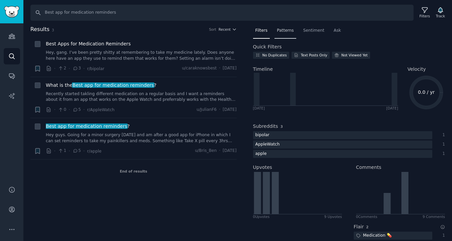
click at [291, 31] on span "Patterns" at bounding box center [285, 31] width 17 height 6
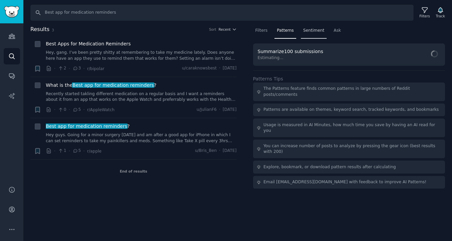
click at [314, 31] on span "Sentiment" at bounding box center [313, 31] width 21 height 6
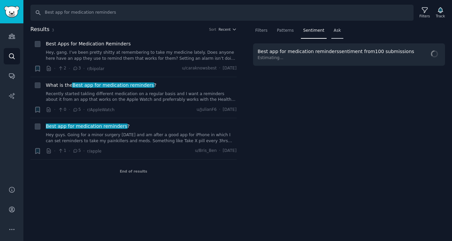
click at [336, 33] on span "Ask" at bounding box center [336, 31] width 7 height 6
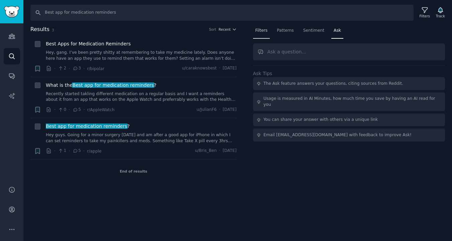
click at [269, 32] on div "Filters" at bounding box center [261, 32] width 17 height 14
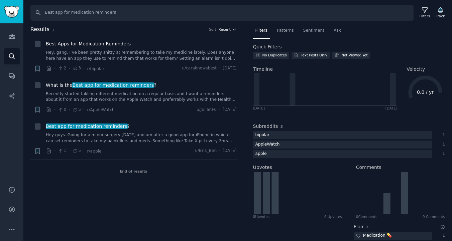
click at [228, 27] on span "Recent" at bounding box center [224, 29] width 12 height 5
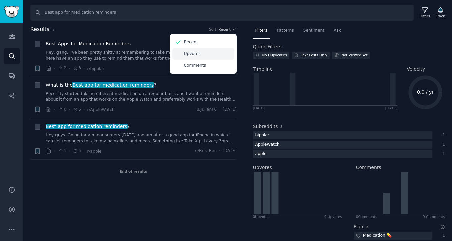
click at [200, 57] on div "Upvotes" at bounding box center [203, 54] width 62 height 12
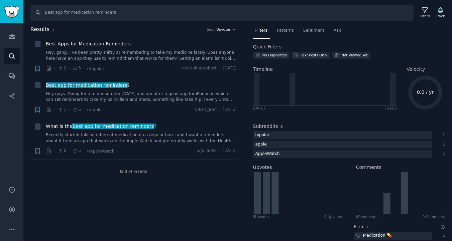
click at [229, 28] on span "Upvotes" at bounding box center [223, 29] width 14 height 5
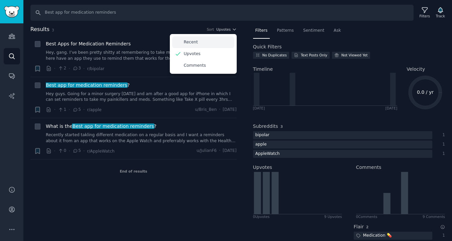
click at [206, 41] on div "Recent" at bounding box center [203, 42] width 62 height 12
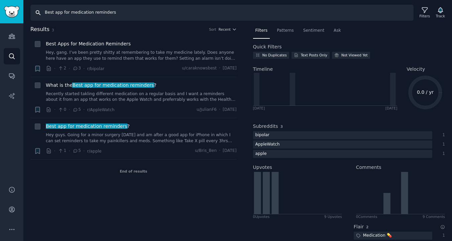
click at [71, 18] on input "Best app for medication reminders" at bounding box center [221, 13] width 383 height 16
paste input "Medication schedule app"
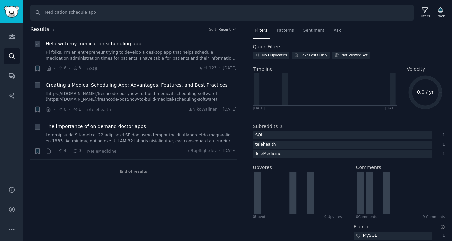
click at [170, 54] on link "Hi folks, I’m an entrepreneur trying to develop a desktop app that helps schedu…" at bounding box center [141, 56] width 191 height 12
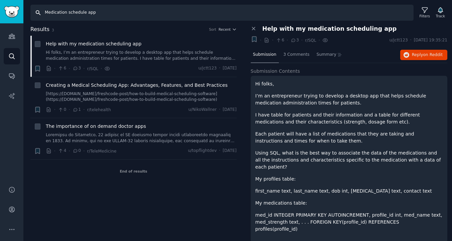
click at [69, 12] on input "Medication schedule app" at bounding box center [221, 13] width 383 height 16
paste input "App to track medication expiration dates"
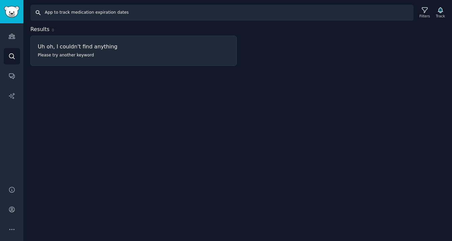
drag, startPoint x: 69, startPoint y: 13, endPoint x: 0, endPoint y: 12, distance: 69.1
click at [0, 12] on div "Audiences Search Conversations AI Reports Help Account More Search App to track…" at bounding box center [226, 120] width 452 height 241
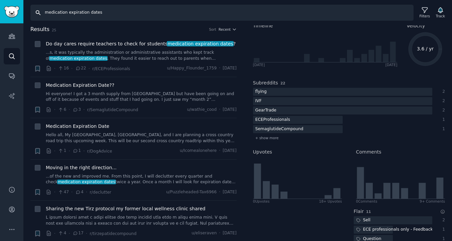
scroll to position [123, 0]
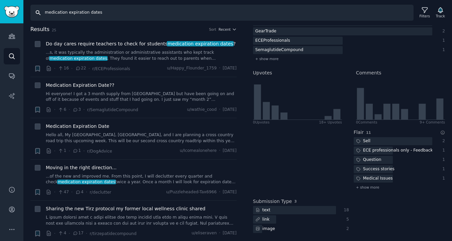
click at [75, 11] on input "medication expiration dates" at bounding box center [221, 13] width 383 height 16
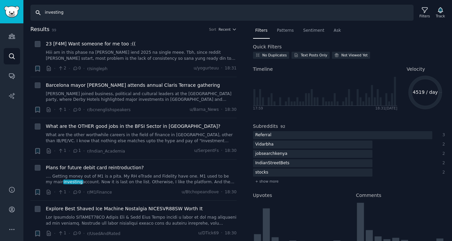
click at [53, 12] on input "investing" at bounding box center [221, 13] width 383 height 16
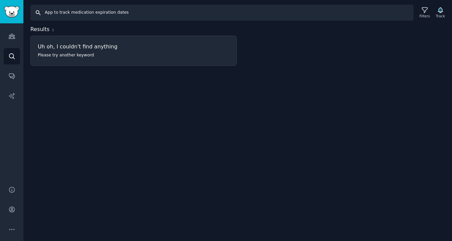
drag, startPoint x: 70, startPoint y: 12, endPoint x: 31, endPoint y: 10, distance: 39.1
click at [31, 11] on input "App to track medication expiration dates" at bounding box center [221, 13] width 383 height 16
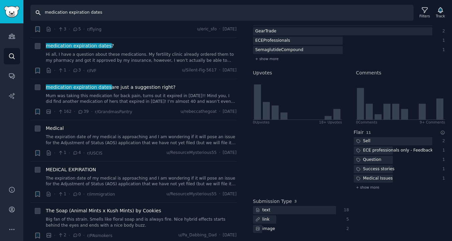
scroll to position [251, 0]
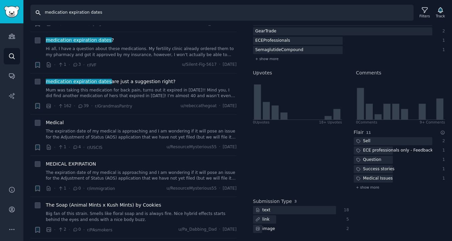
click at [73, 16] on input "medication expiration dates" at bounding box center [221, 13] width 383 height 16
click at [75, 15] on input "medication expiration dates" at bounding box center [221, 13] width 383 height 16
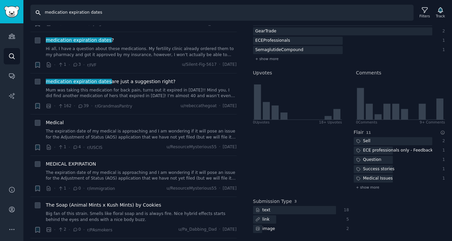
paste input "Refill reminder app"
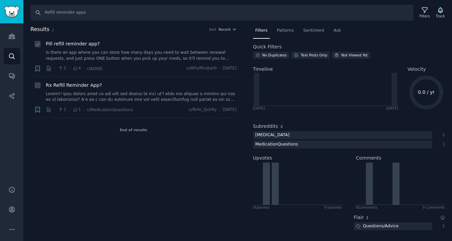
click at [105, 55] on link "Is there an app where you can store how many days you need to wait between rene…" at bounding box center [141, 56] width 191 height 12
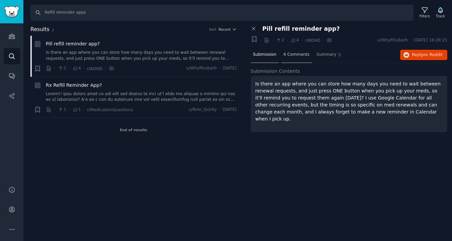
click at [293, 52] on span "4 Comments" at bounding box center [296, 55] width 26 height 6
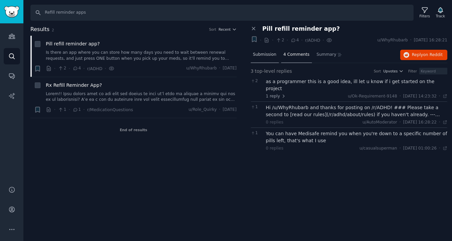
click at [269, 55] on span "Submission" at bounding box center [264, 55] width 23 height 6
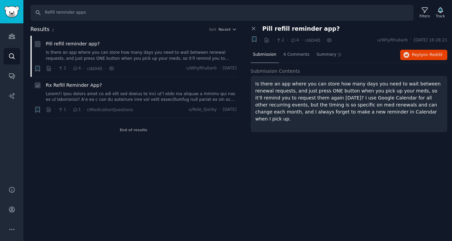
click at [146, 90] on div "Rx Refill Reminder App?" at bounding box center [141, 92] width 191 height 21
click at [134, 99] on link at bounding box center [141, 97] width 191 height 12
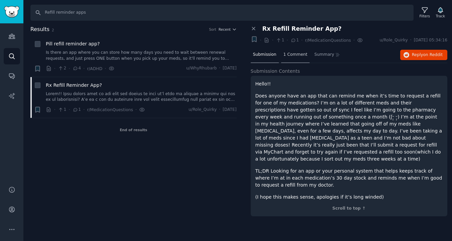
click at [297, 56] on span "1 Comment" at bounding box center [295, 55] width 24 height 6
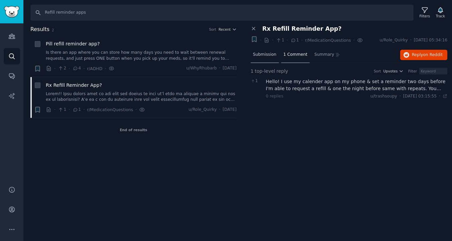
click at [269, 54] on span "Submission" at bounding box center [264, 55] width 23 height 6
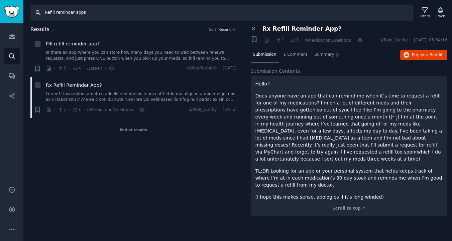
click at [70, 15] on input "Refill reminder apps" at bounding box center [221, 13] width 383 height 16
paste input "Medicine inventory app"
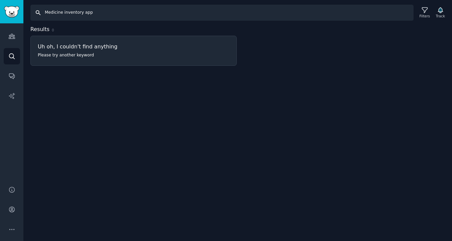
click at [67, 10] on input "Medicine inventory app" at bounding box center [221, 13] width 383 height 16
click at [53, 11] on input "optimkit" at bounding box center [221, 13] width 383 height 16
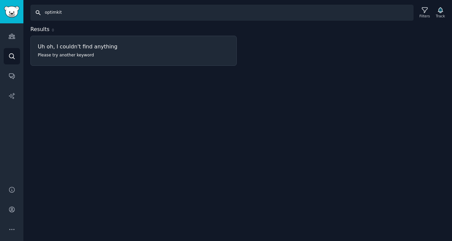
paste input "Best caregiver app for tracking meds"
type input "Best caregiver app for tracking meds"
click at [424, 8] on icon at bounding box center [424, 10] width 5 height 5
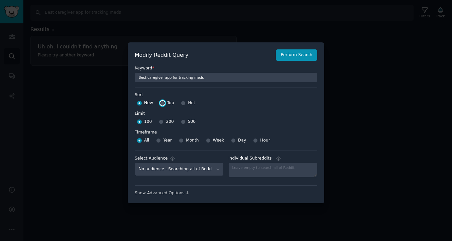
click at [162, 103] on input "Top" at bounding box center [162, 103] width 5 height 5
radio input "true"
click at [183, 123] on input "500" at bounding box center [183, 122] width 5 height 5
radio input "true"
click at [300, 55] on button "Perform Search" at bounding box center [296, 54] width 41 height 11
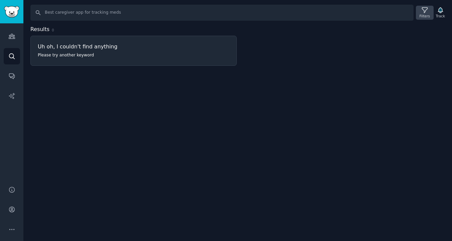
click at [423, 13] on icon at bounding box center [424, 10] width 5 height 5
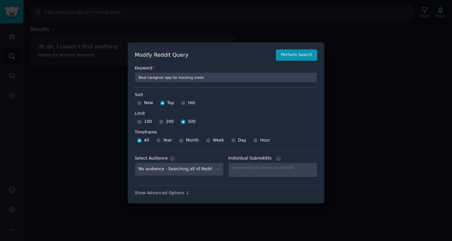
scroll to position [5, 0]
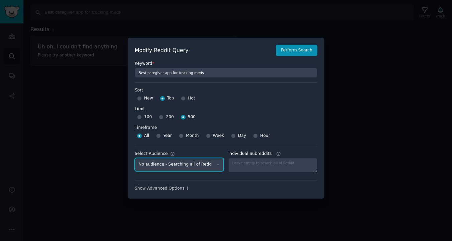
click at [206, 164] on select "No audience - Searching all of Reddit managing medications - 3 Subreddits" at bounding box center [179, 165] width 89 height 14
select select "360a03a2ff"
click at [135, 158] on select "No audience - Searching all of Reddit managing medications - 3 Subreddits" at bounding box center [179, 165] width 89 height 14
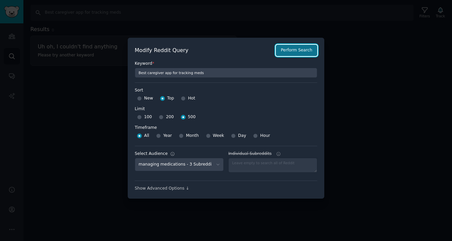
click at [296, 54] on button "Perform Search" at bounding box center [296, 50] width 41 height 11
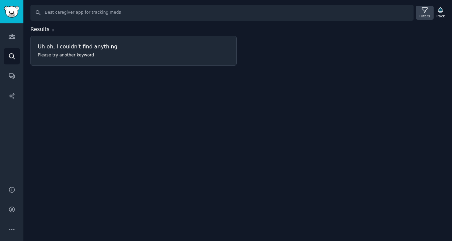
click at [420, 14] on div "Filters" at bounding box center [424, 16] width 10 height 5
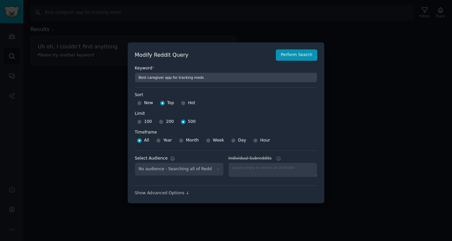
select select "360a03a2ff"
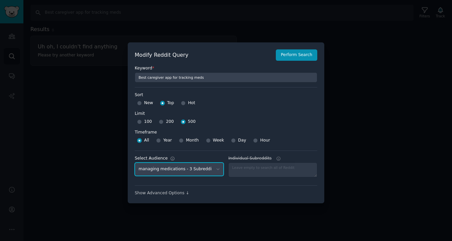
click at [194, 170] on select "No audience - Searching all of Reddit managing medications - 3 Subreddits" at bounding box center [179, 170] width 89 height 14
select select
click at [135, 163] on select "No audience - Searching all of Reddit managing medications - 3 Subreddits" at bounding box center [179, 170] width 89 height 14
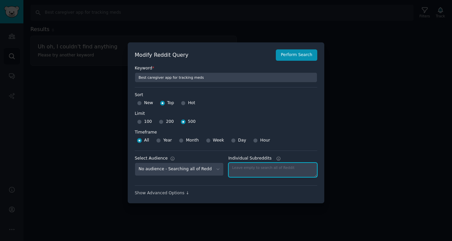
scroll to position [5, 0]
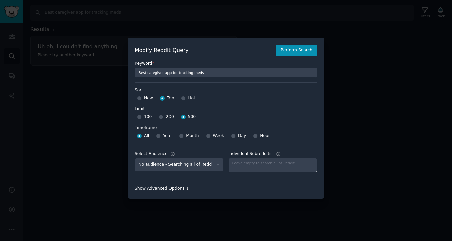
click at [152, 189] on div "Show Advanced Options ↓" at bounding box center [226, 189] width 182 height 6
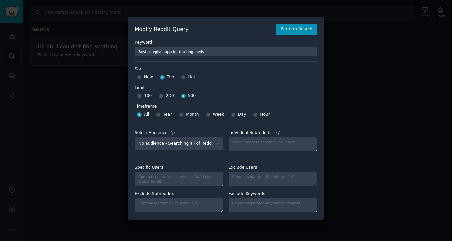
scroll to position [0, 0]
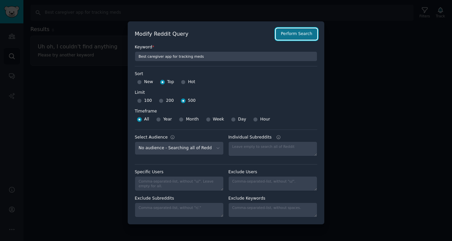
click at [293, 36] on button "Perform Search" at bounding box center [296, 33] width 41 height 11
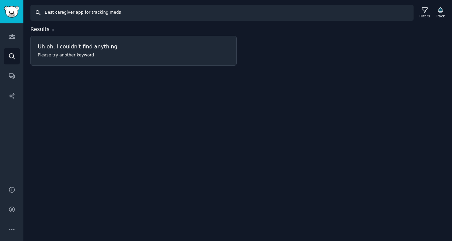
click at [89, 14] on input "Best caregiver app for tracking meds" at bounding box center [221, 13] width 383 height 16
paste input "Medication inventory app"
type input "Medication inventory app"
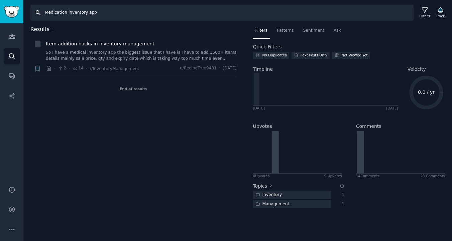
click at [85, 12] on input "Medication inventory app" at bounding box center [221, 13] width 383 height 16
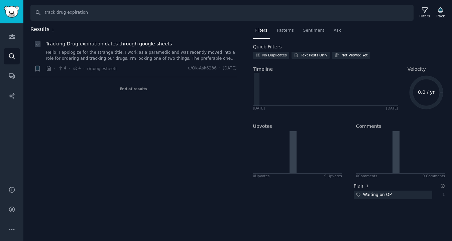
click at [127, 55] on link "Hello! I apologize for the strange title. I work as a paramedic and was recentl…" at bounding box center [141, 56] width 191 height 12
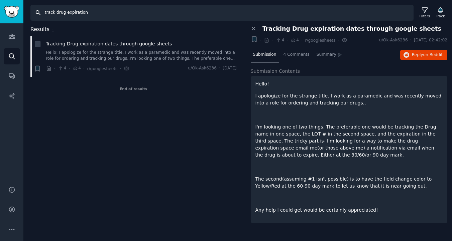
click at [65, 14] on input "track drug expiration" at bounding box center [221, 13] width 383 height 16
paste input "Family medicine cabinet expiration tracker app"
type input "Family medicine cabinet expiration tracker app"
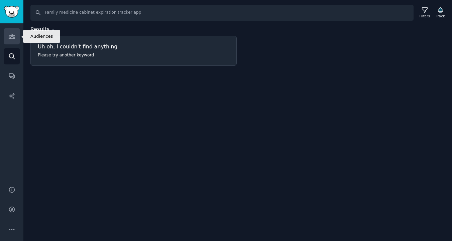
click at [12, 35] on icon "Sidebar" at bounding box center [12, 36] width 6 height 5
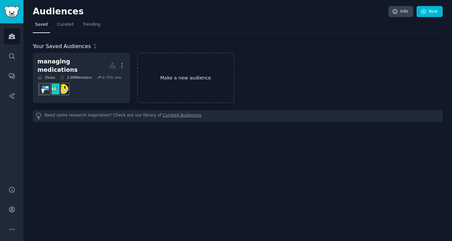
click at [199, 80] on link "Make a new audience" at bounding box center [185, 78] width 97 height 50
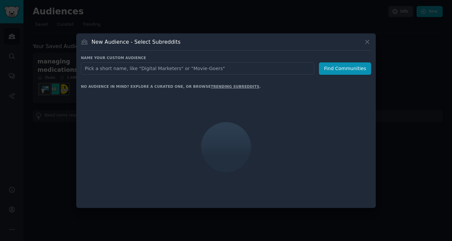
type input "Family medicine cabinet expiration tracker app"
click button "Find Communities" at bounding box center [345, 68] width 52 height 12
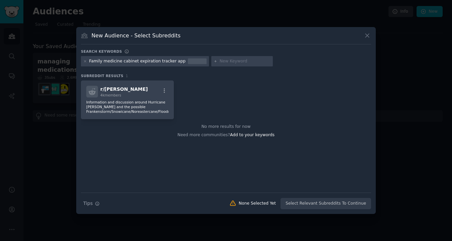
click at [131, 101] on p "Information and discussion around Hurricane Sandy and the possible Frankenstorm…" at bounding box center [127, 107] width 82 height 14
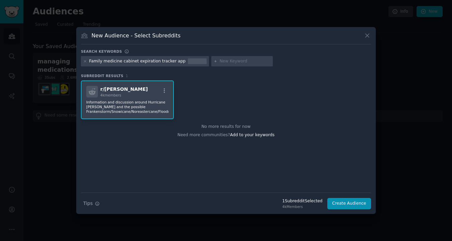
click at [157, 62] on div "Family medicine cabinet expiration tracker app" at bounding box center [137, 61] width 97 height 6
click at [364, 36] on icon at bounding box center [366, 35] width 7 height 7
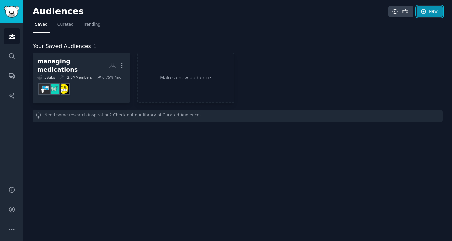
click at [427, 12] on link "New" at bounding box center [429, 11] width 26 height 11
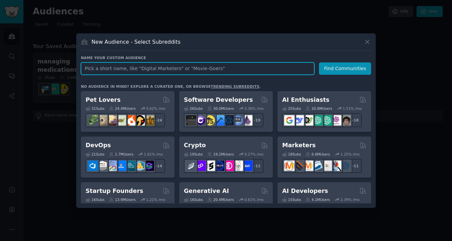
paste input "Medication monitor"
type input "Medication monitor"
click button "Find Communities" at bounding box center [345, 68] width 52 height 12
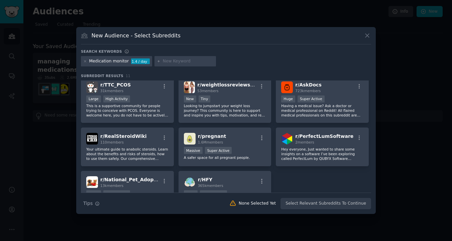
scroll to position [57, 0]
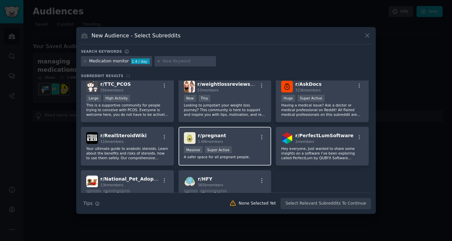
click at [254, 154] on div "Massive Super Active" at bounding box center [225, 150] width 82 height 8
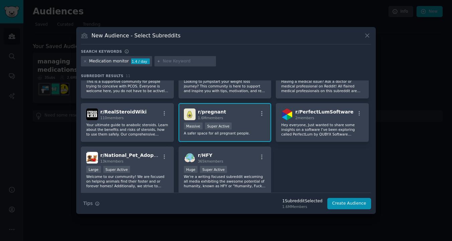
scroll to position [82, 0]
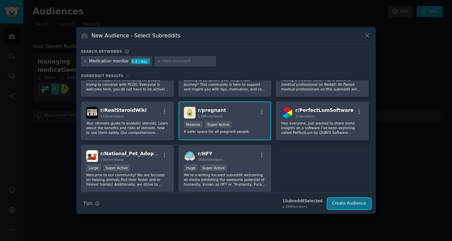
click at [354, 206] on button "Create Audience" at bounding box center [349, 203] width 44 height 11
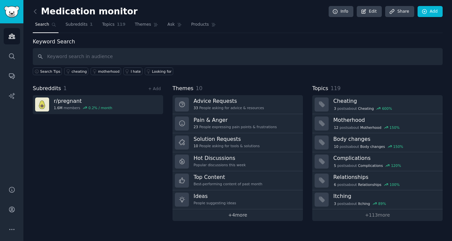
click at [230, 214] on link "+ 4 more" at bounding box center [237, 215] width 130 height 12
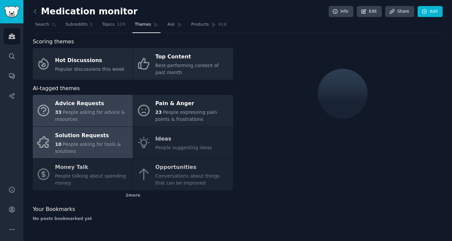
click at [79, 143] on span "People asking for tools & solutions" at bounding box center [88, 148] width 66 height 12
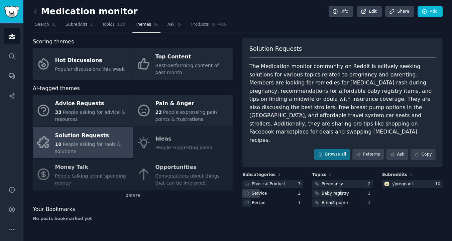
click at [256, 191] on div "Service" at bounding box center [259, 194] width 15 height 6
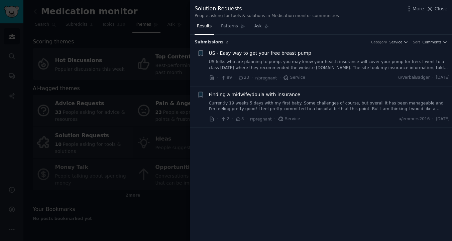
click at [141, 80] on div at bounding box center [226, 120] width 452 height 241
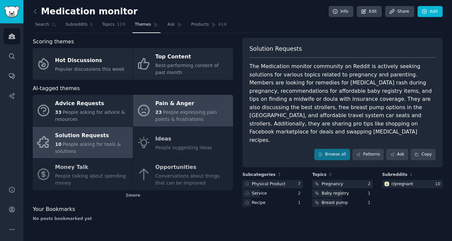
click at [172, 111] on span "People expressing pain points & frustrations" at bounding box center [185, 116] width 61 height 12
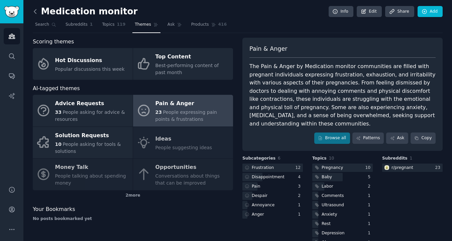
click at [36, 12] on icon at bounding box center [35, 11] width 7 height 7
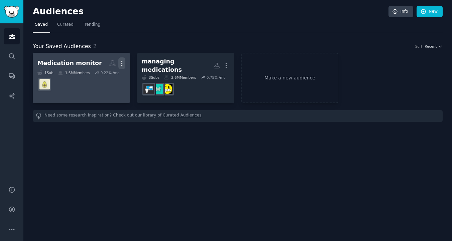
click at [122, 61] on icon "button" at bounding box center [121, 63] width 7 height 7
click at [106, 79] on p "Delete" at bounding box center [103, 77] width 15 height 7
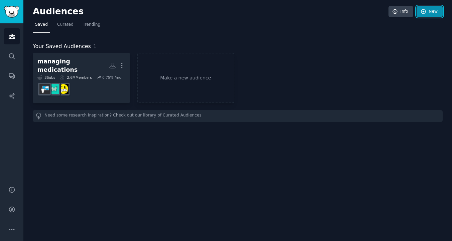
click at [440, 6] on link "New" at bounding box center [429, 11] width 26 height 11
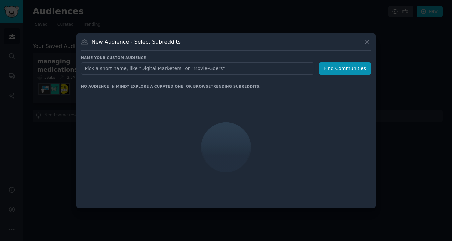
type input "Family meds"
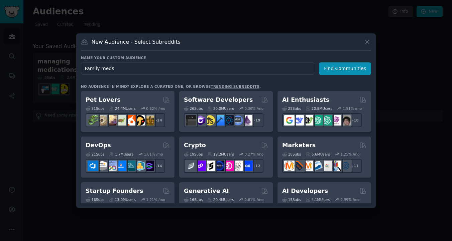
click button "Find Communities" at bounding box center [345, 68] width 52 height 12
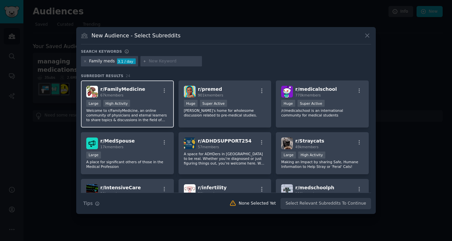
click at [135, 108] on div "Large High Activity" at bounding box center [127, 104] width 82 height 8
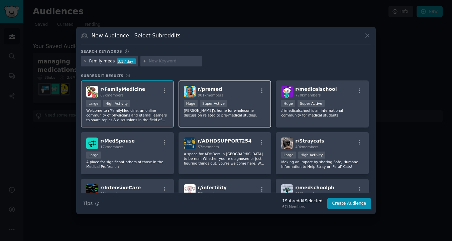
click at [238, 119] on div "r/ premed 901k members Huge Super Active Reddit's home for wholesome discussion…" at bounding box center [224, 103] width 93 height 47
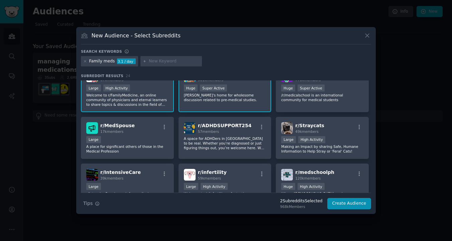
scroll to position [24, 0]
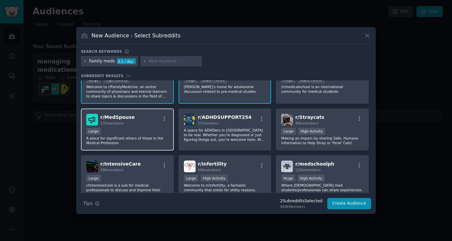
click at [141, 140] on p "A place for significant others of those in the Medical Profession" at bounding box center [127, 140] width 82 height 9
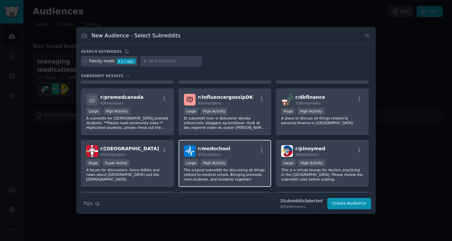
scroll to position [251, 0]
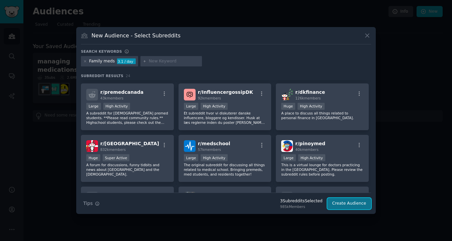
click at [345, 202] on button "Create Audience" at bounding box center [349, 203] width 44 height 11
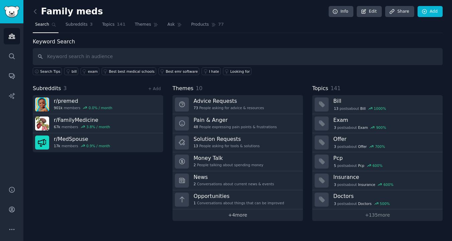
click at [232, 214] on link "+ 4 more" at bounding box center [237, 215] width 130 height 12
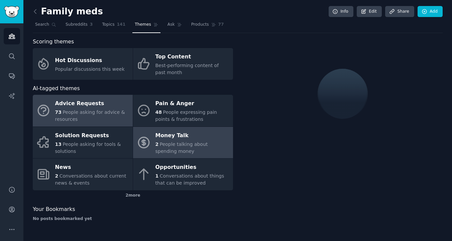
click at [167, 147] on div "2 People talking about spending money" at bounding box center [192, 148] width 74 height 14
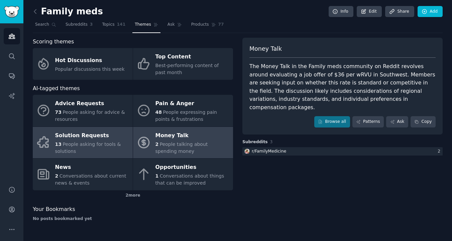
click at [103, 145] on span "People asking for tools & solutions" at bounding box center [88, 148] width 66 height 12
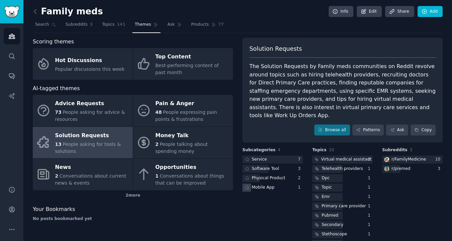
click at [248, 184] on div "Mobile App" at bounding box center [258, 188] width 33 height 8
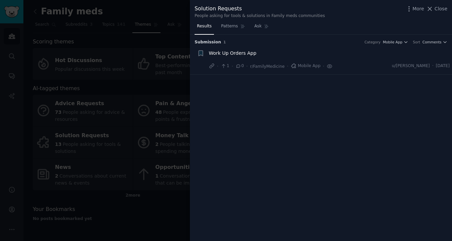
click at [151, 72] on div at bounding box center [226, 120] width 452 height 241
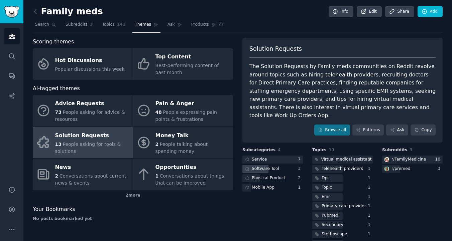
click at [258, 166] on div "Software Tool" at bounding box center [265, 169] width 27 height 6
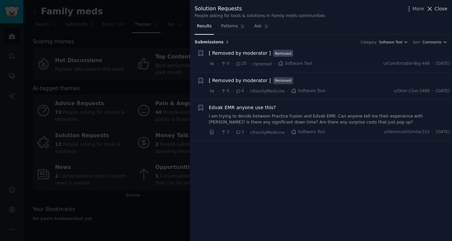
click at [444, 10] on span "Close" at bounding box center [440, 8] width 13 height 7
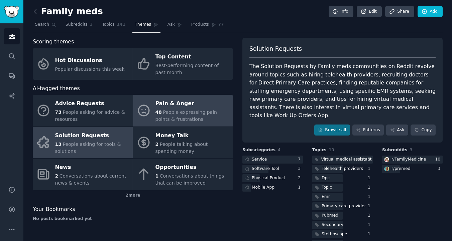
click at [179, 111] on span "People expressing pain points & frustrations" at bounding box center [185, 116] width 61 height 12
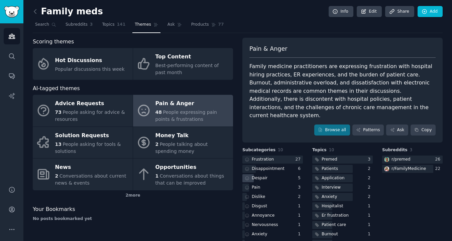
scroll to position [9, 0]
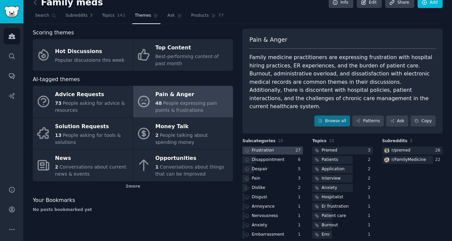
click at [262, 148] on div "Frustration" at bounding box center [263, 151] width 22 height 6
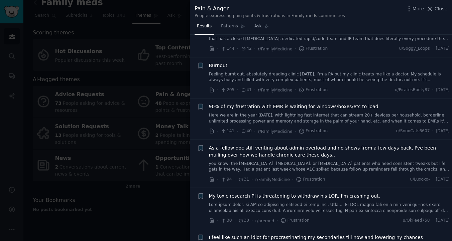
scroll to position [364, 0]
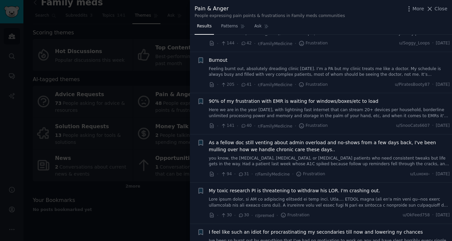
click at [145, 57] on div at bounding box center [226, 120] width 452 height 241
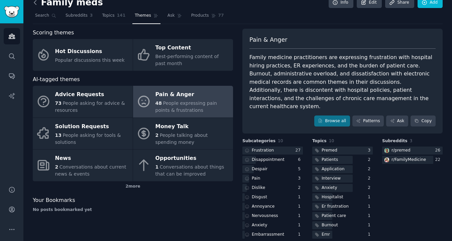
click at [36, 3] on icon at bounding box center [35, 2] width 7 height 7
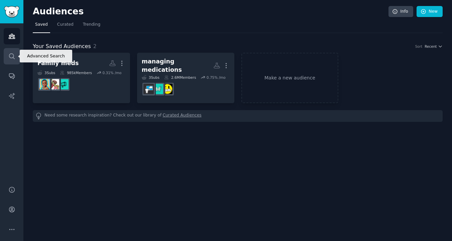
click at [11, 59] on icon "Sidebar" at bounding box center [11, 56] width 7 height 7
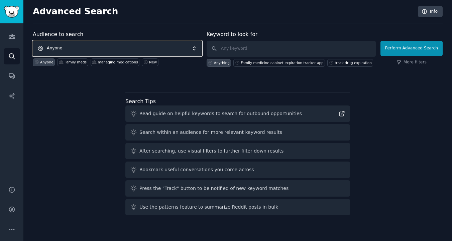
click at [110, 46] on span "Anyone" at bounding box center [117, 48] width 169 height 15
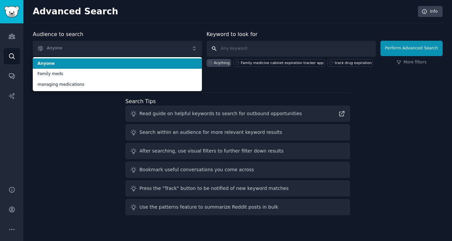
click at [252, 42] on input "text" at bounding box center [290, 49] width 169 height 16
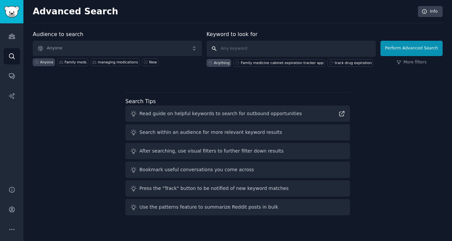
paste input "Medication reminders"
type input "Medication reminders"
click button "Perform Advanced Search" at bounding box center [411, 48] width 62 height 15
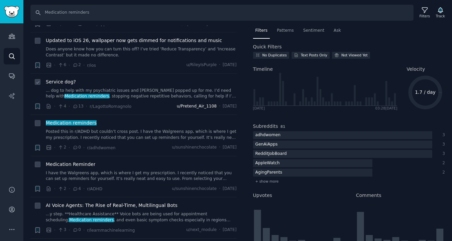
scroll to position [87, 0]
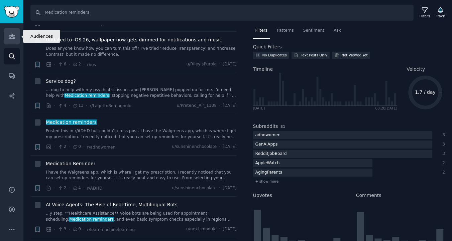
click at [9, 37] on icon "Sidebar" at bounding box center [12, 36] width 6 height 5
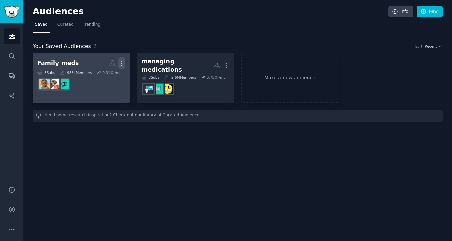
click at [122, 62] on icon "button" at bounding box center [121, 63] width 7 height 7
click at [102, 81] on div "Delete" at bounding box center [99, 77] width 32 height 14
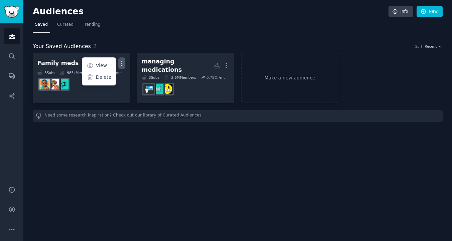
click at [163, 29] on nav "Saved Curated Trending" at bounding box center [237, 26] width 409 height 14
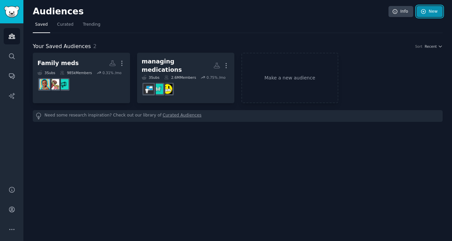
click at [426, 14] on link "New" at bounding box center [429, 11] width 26 height 11
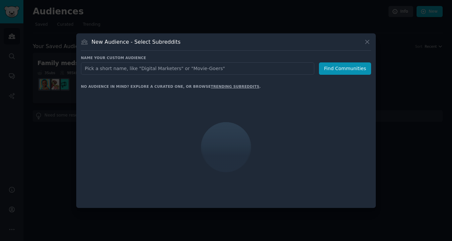
type input "Medication reminders"
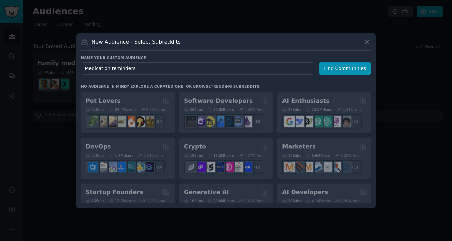
click button "Find Communities" at bounding box center [345, 68] width 52 height 12
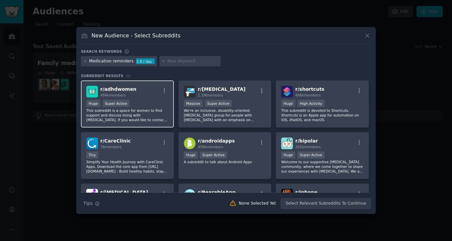
click at [131, 112] on p "This subreddit is a space for women to find support and discuss living with [ME…" at bounding box center [127, 115] width 82 height 14
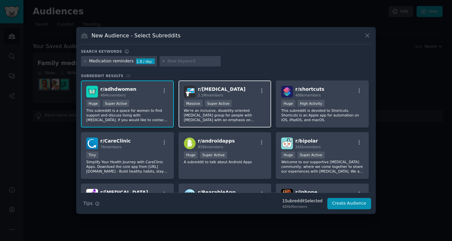
click at [232, 109] on p "We're an inclusive, disability-oriented [MEDICAL_DATA] group for people with [M…" at bounding box center [225, 115] width 82 height 14
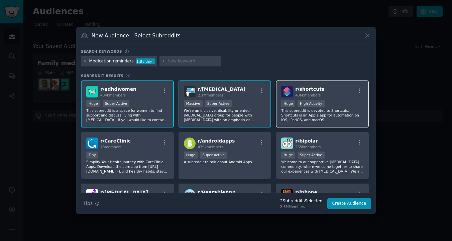
click at [321, 115] on p "This subreddit is devoted to Shortcuts. Shortcuts is an Apple app for automatio…" at bounding box center [322, 115] width 82 height 14
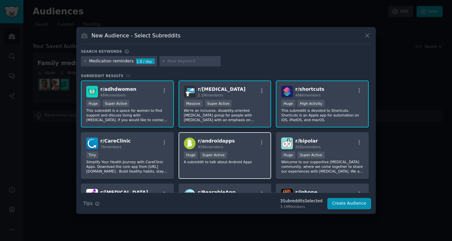
click at [236, 171] on div "r/ androidapps 439k members Huge Super Active A subreddit to talk about Android…" at bounding box center [224, 155] width 93 height 47
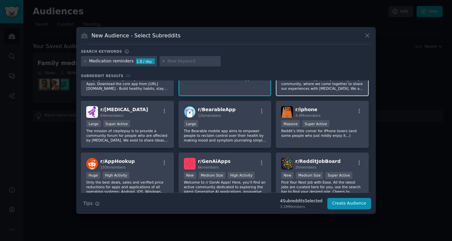
scroll to position [87, 0]
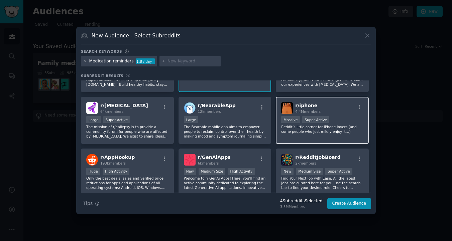
click at [299, 132] on p "Reddit’s little corner for iPhone lovers (and some people who just mildly enjoy…" at bounding box center [322, 129] width 82 height 9
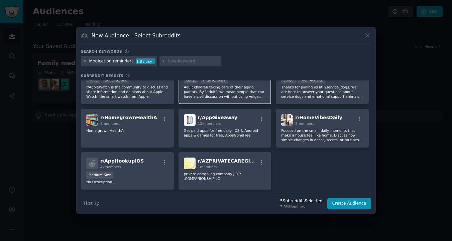
scroll to position [231, 0]
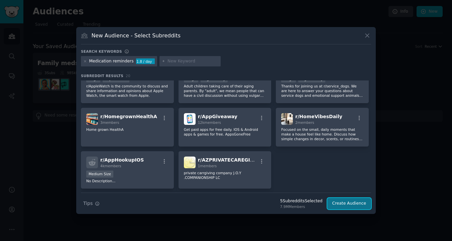
click at [348, 203] on button "Create Audience" at bounding box center [349, 203] width 44 height 11
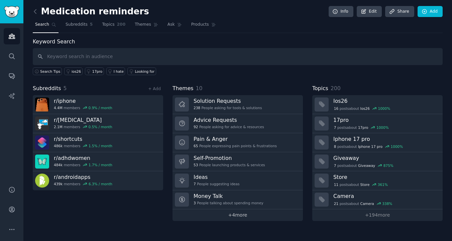
click at [243, 216] on link "+ 4 more" at bounding box center [237, 215] width 130 height 12
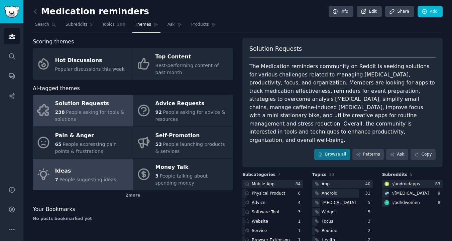
click at [83, 178] on span "People suggesting ideas" at bounding box center [87, 179] width 57 height 5
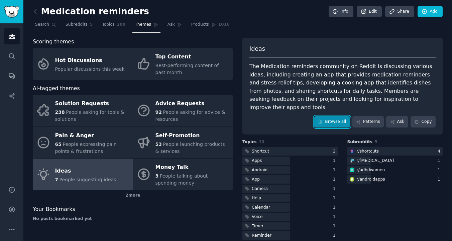
click at [331, 116] on link "Browse all" at bounding box center [332, 121] width 36 height 11
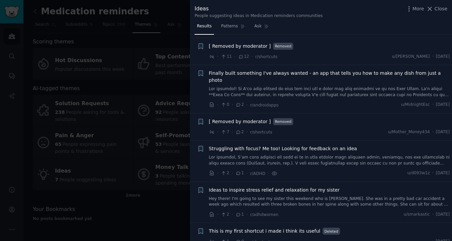
scroll to position [50, 0]
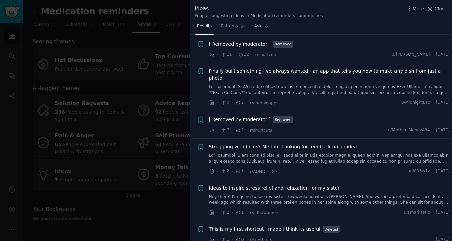
click at [123, 216] on div at bounding box center [226, 120] width 452 height 241
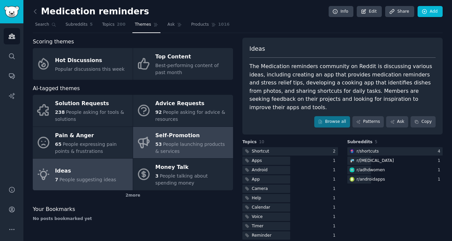
click at [188, 138] on div "Self-Promotion" at bounding box center [192, 135] width 74 height 11
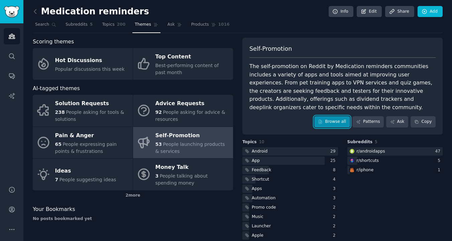
click at [335, 124] on link "Browse all" at bounding box center [332, 121] width 36 height 11
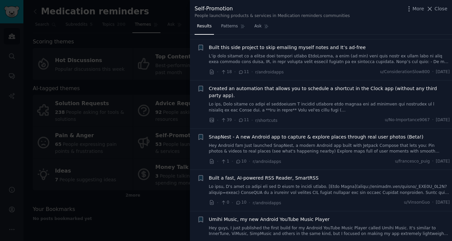
scroll to position [465, 0]
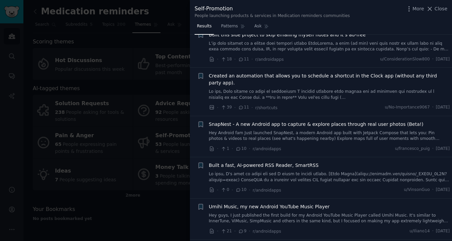
click at [158, 126] on div at bounding box center [226, 120] width 452 height 241
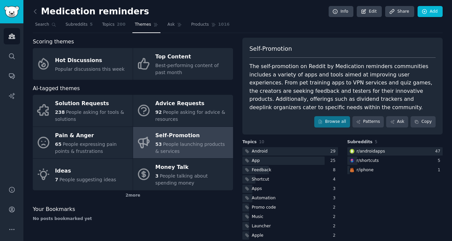
click at [186, 146] on span "People launching products & services" at bounding box center [189, 148] width 69 height 12
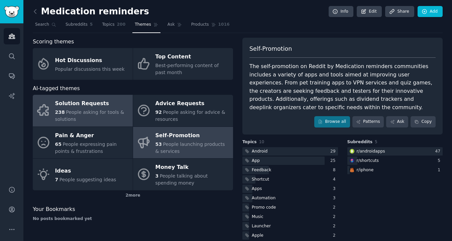
click at [81, 126] on link "Solution Requests 238 People asking for tools & solutions" at bounding box center [83, 111] width 100 height 32
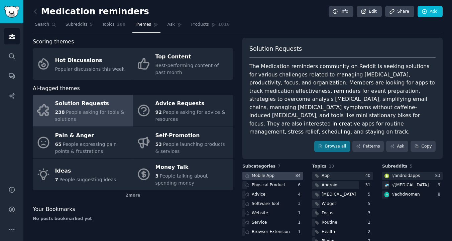
click at [269, 173] on div "Mobile App" at bounding box center [263, 176] width 23 height 6
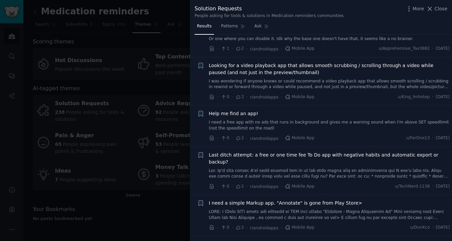
scroll to position [2421, 0]
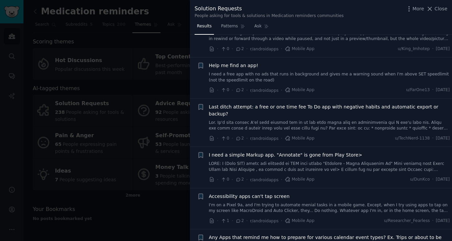
click at [133, 128] on div at bounding box center [226, 120] width 452 height 241
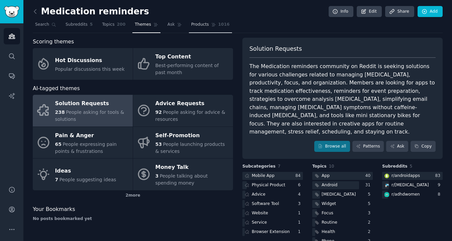
click at [207, 23] on span "Products" at bounding box center [200, 25] width 18 height 6
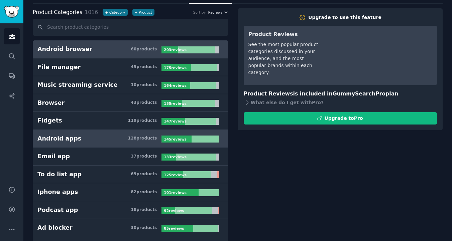
scroll to position [32, 0]
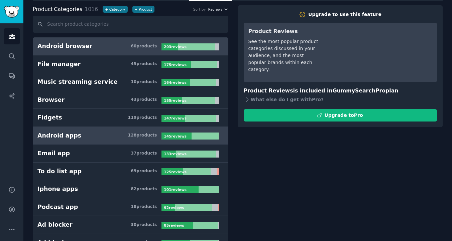
click at [95, 134] on h3 "Android apps 128 product s" at bounding box center [99, 136] width 124 height 8
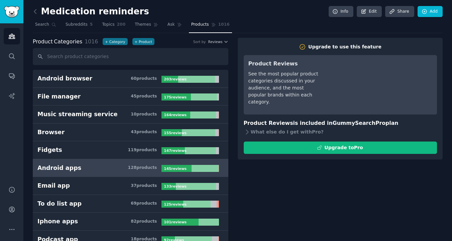
click at [289, 87] on div "See the most popular product categories discussed in your audience, and the mos…" at bounding box center [285, 87] width 74 height 35
click at [105, 24] on span "Topics" at bounding box center [108, 25] width 12 height 6
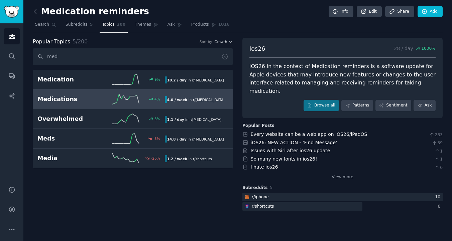
type input "med"
click at [82, 99] on h2 "Medications" at bounding box center [68, 99] width 63 height 8
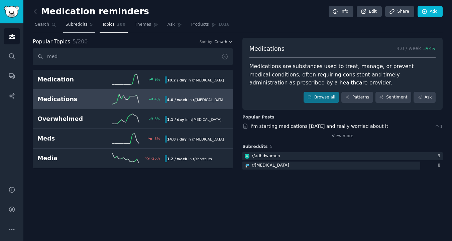
click at [83, 27] on span "Subreddits" at bounding box center [76, 25] width 22 height 6
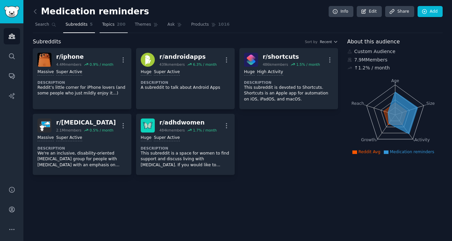
click at [125, 25] on link "Topics 200" at bounding box center [114, 26] width 28 height 14
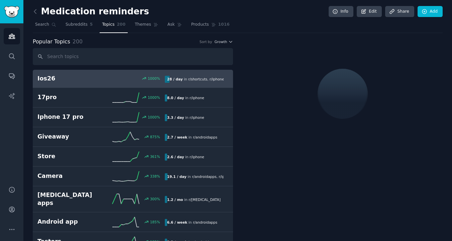
click at [94, 58] on input "text" at bounding box center [133, 56] width 200 height 17
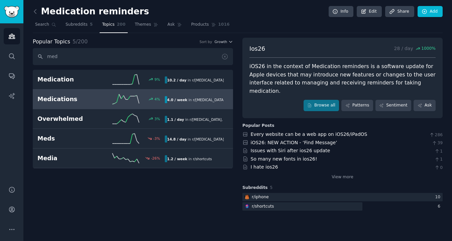
click at [75, 101] on h2 "Medications" at bounding box center [68, 99] width 63 height 8
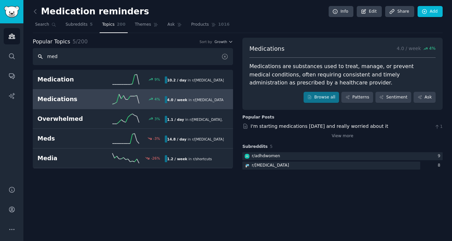
drag, startPoint x: 69, startPoint y: 58, endPoint x: 41, endPoint y: 58, distance: 28.7
click at [41, 58] on input "med" at bounding box center [133, 56] width 200 height 17
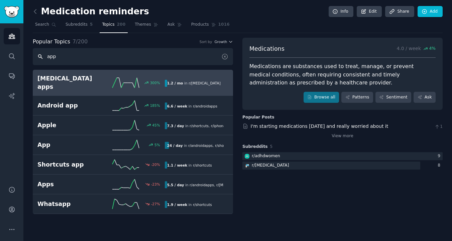
type input "app"
click at [89, 78] on h2 "[MEDICAL_DATA] apps" at bounding box center [68, 82] width 63 height 16
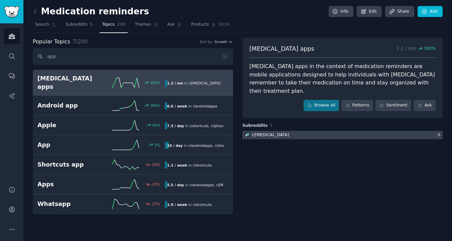
click at [313, 131] on div at bounding box center [342, 135] width 200 height 8
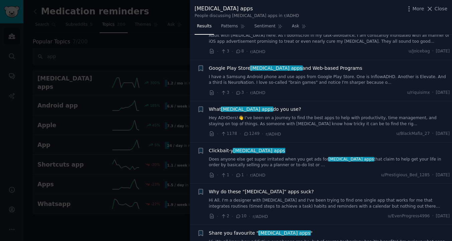
scroll to position [777, 0]
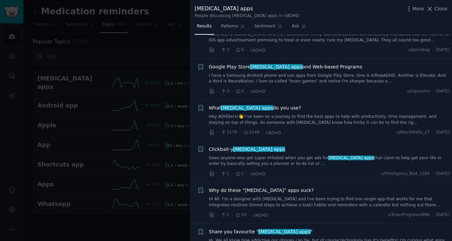
click at [276, 105] on div "What [MEDICAL_DATA] apps do you use? Hey ADHDers!👋 I’ve been on a journey to fi…" at bounding box center [329, 115] width 241 height 21
click at [277, 114] on link "Hey ADHDers!👋 I’ve been on a journey to find the best apps to help with product…" at bounding box center [329, 120] width 241 height 12
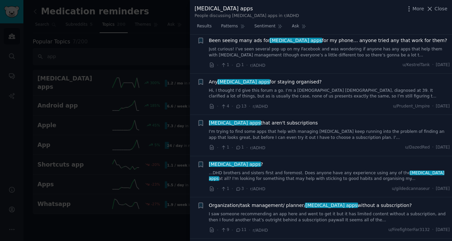
scroll to position [1716, 0]
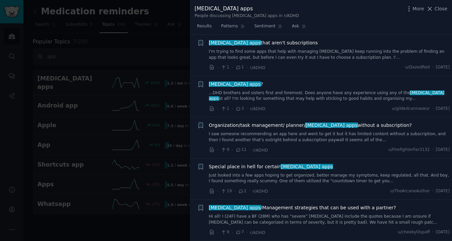
click at [157, 56] on div at bounding box center [226, 120] width 452 height 241
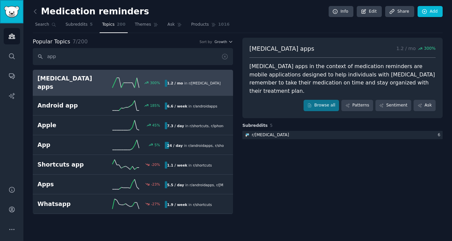
click at [13, 17] on img "Sidebar" at bounding box center [11, 12] width 15 height 12
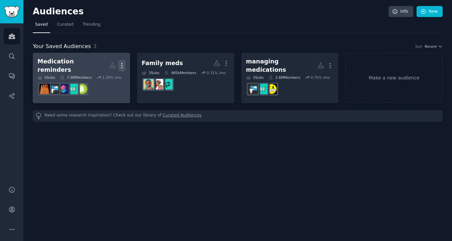
click at [123, 62] on icon "button" at bounding box center [121, 65] width 7 height 7
click at [103, 77] on p "Delete" at bounding box center [103, 79] width 15 height 7
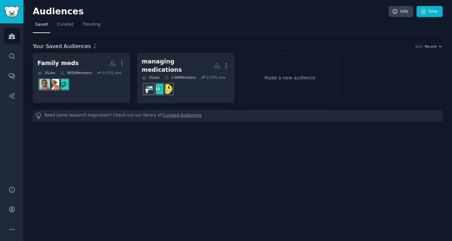
click at [131, 173] on div "Audiences Info New Saved Curated Trending Your Saved Audiences 2 Sort Recent Fa…" at bounding box center [237, 120] width 428 height 241
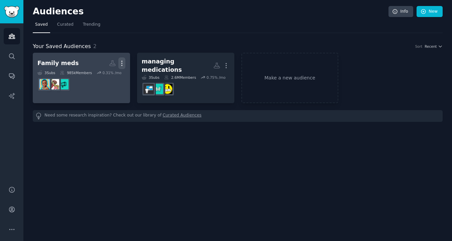
click at [124, 66] on icon "button" at bounding box center [121, 63] width 7 height 7
click at [97, 80] on p "Delete" at bounding box center [103, 77] width 15 height 7
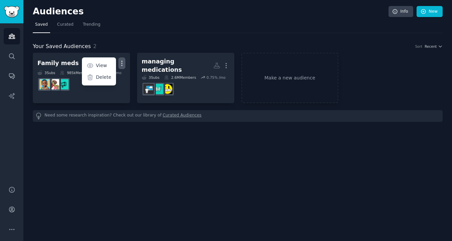
click at [178, 196] on div "Audiences Info New Saved Curated Trending Your Saved Audiences 2 Sort Recent Fa…" at bounding box center [237, 120] width 428 height 241
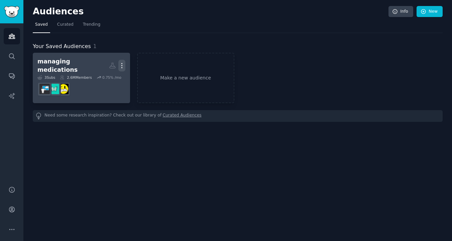
click at [122, 64] on icon "button" at bounding box center [121, 65] width 7 height 7
click at [105, 76] on p "Delete" at bounding box center [103, 79] width 15 height 7
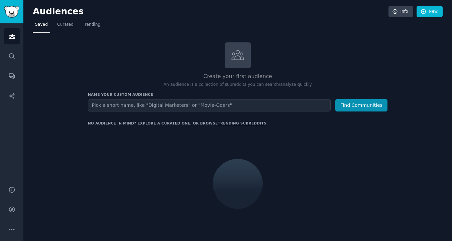
click at [243, 159] on div at bounding box center [237, 184] width 299 height 112
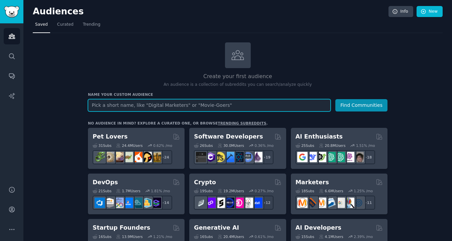
click at [210, 108] on input "text" at bounding box center [209, 105] width 242 height 12
paste input "startup processes"
type input "startup processes"
click at [335, 99] on button "Find Communities" at bounding box center [361, 105] width 52 height 12
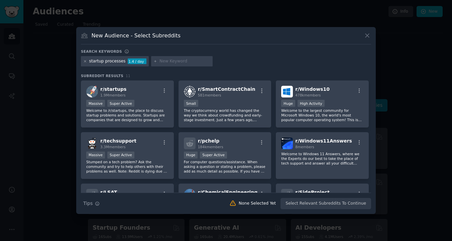
click at [84, 62] on icon at bounding box center [85, 61] width 4 height 4
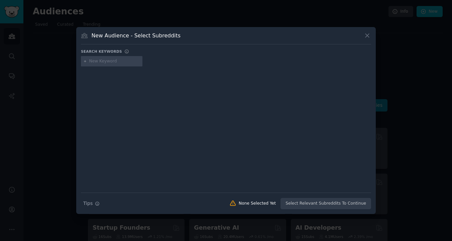
click at [102, 62] on input "text" at bounding box center [114, 61] width 51 height 6
paste input ""managing hardware teams startup"
type input ""managing hardware teams startup"
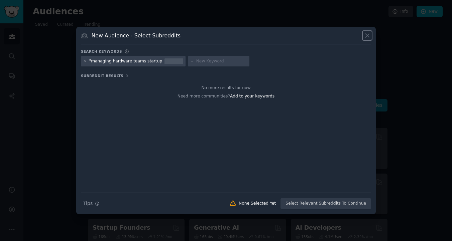
click at [367, 34] on icon at bounding box center [366, 35] width 7 height 7
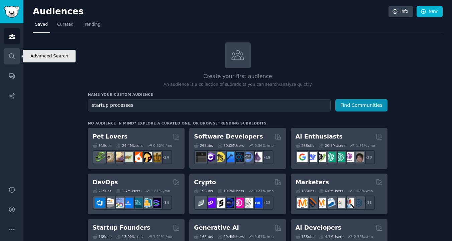
click at [13, 57] on icon "Sidebar" at bounding box center [11, 55] width 5 height 5
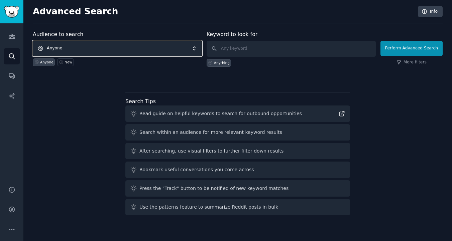
click at [81, 51] on span "Anyone" at bounding box center [117, 48] width 169 height 15
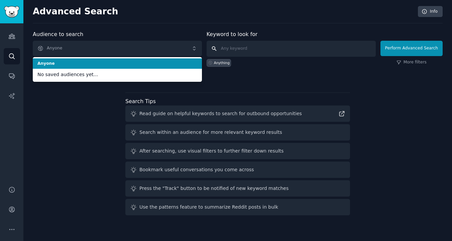
click at [247, 50] on input "text" at bounding box center [290, 49] width 169 height 16
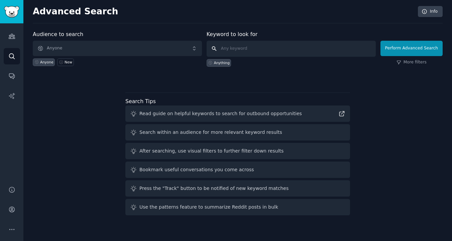
paste input ""managing hardware teams startup"
type input ""managing hardware teams startup"
click button "Perform Advanced Search" at bounding box center [411, 48] width 62 height 15
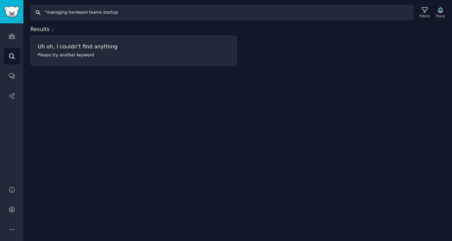
click at [50, 12] on input ""managing hardware teams startup" at bounding box center [221, 13] width 383 height 16
click at [91, 10] on input "managing hardware teams startup" at bounding box center [221, 13] width 383 height 16
paste input "hardware development processes"
type input "hardware development processes"
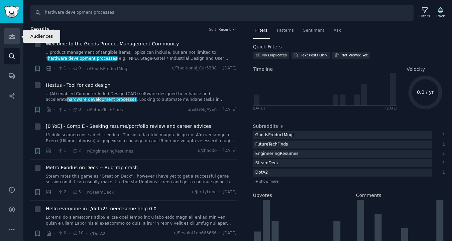
click at [7, 38] on link "Audiences" at bounding box center [12, 36] width 16 height 16
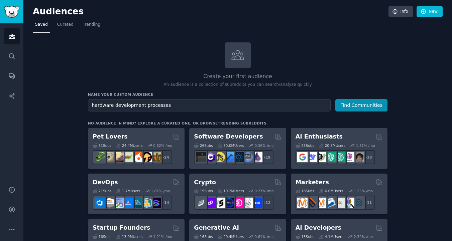
type input "hardware development processes"
click at [335, 99] on button "Find Communities" at bounding box center [361, 105] width 52 height 12
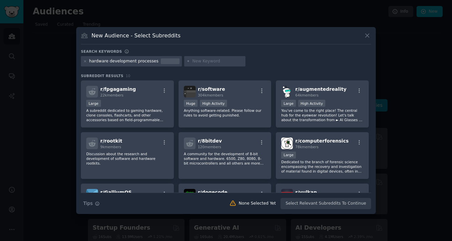
click at [110, 60] on div "hardware development processes" at bounding box center [123, 61] width 69 height 6
click at [82, 61] on div "hardware development processes" at bounding box center [131, 61] width 101 height 11
click at [84, 61] on icon at bounding box center [85, 61] width 4 height 4
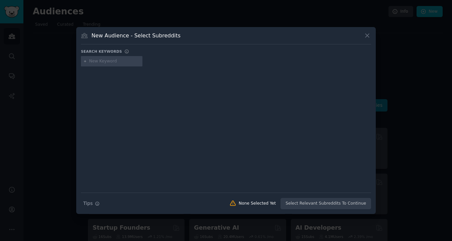
click at [98, 61] on input "text" at bounding box center [114, 61] width 51 height 6
paste input "design to manufacturing process startup"
type input "design to manufacturing process startup"
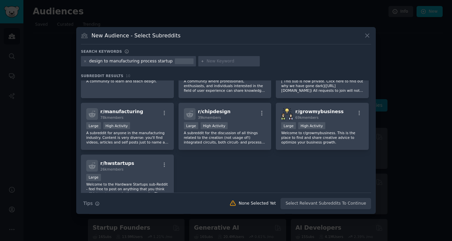
scroll to position [82, 0]
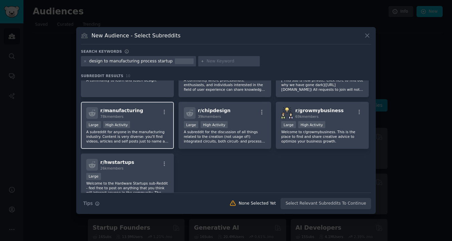
click at [148, 138] on p "A subreddit for anyone in the manufacturing industry. Content is very diverse: …" at bounding box center [127, 137] width 82 height 14
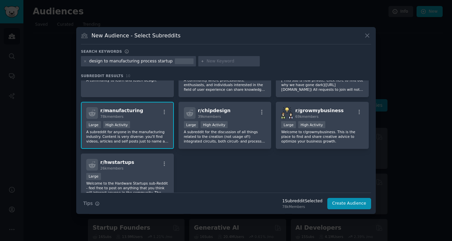
scroll to position [99, 0]
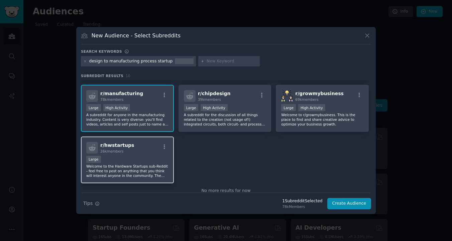
click at [137, 169] on p "Welcome to the Hardware Startups sub-Reddit - feel free to post on anything tha…" at bounding box center [127, 171] width 82 height 14
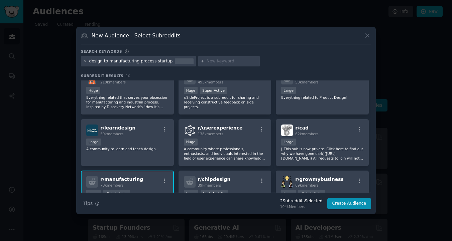
scroll to position [0, 0]
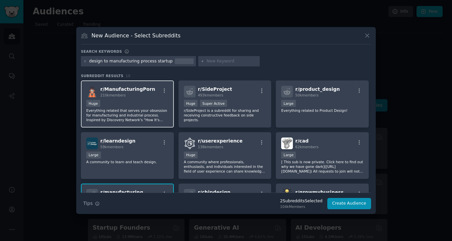
click at [145, 115] on p "Everything related that serves your obsession for manufacturing and industrial …" at bounding box center [127, 115] width 82 height 14
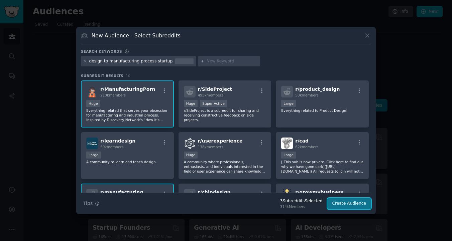
click at [355, 205] on button "Create Audience" at bounding box center [349, 203] width 44 height 11
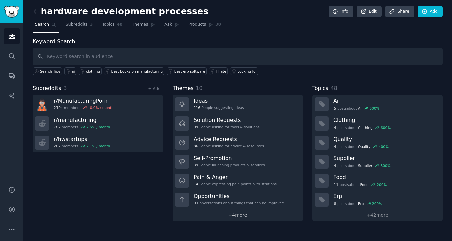
click at [232, 214] on link "+ 4 more" at bounding box center [237, 215] width 130 height 12
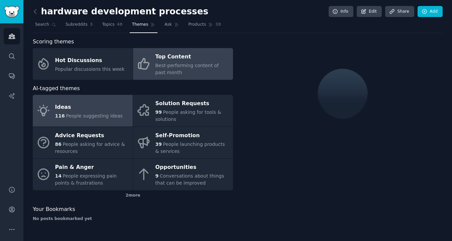
click at [167, 63] on span "Best-performing content of past month" at bounding box center [186, 69] width 63 height 12
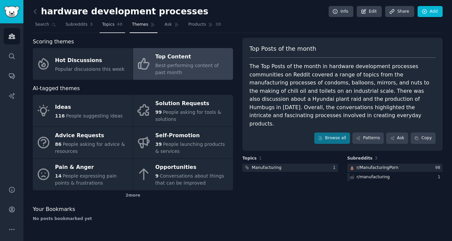
click at [107, 29] on link "Topics 48" at bounding box center [112, 26] width 25 height 14
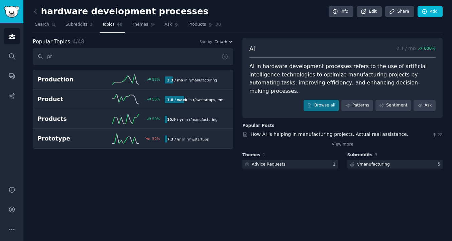
type input "p"
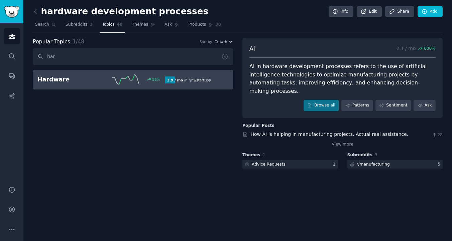
type input "har"
click at [96, 84] on div "Hardware 86 % 3.9 / mo in r/ hwstartups" at bounding box center [132, 79] width 191 height 10
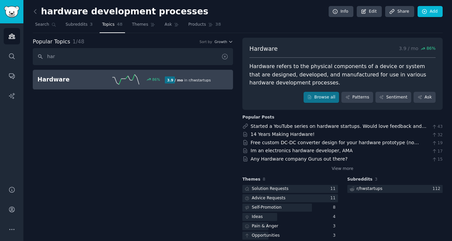
click at [228, 57] on div at bounding box center [227, 56] width 12 height 17
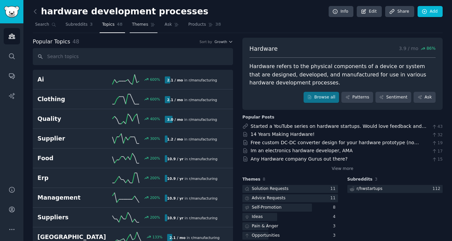
click at [138, 23] on span "Themes" at bounding box center [140, 25] width 16 height 6
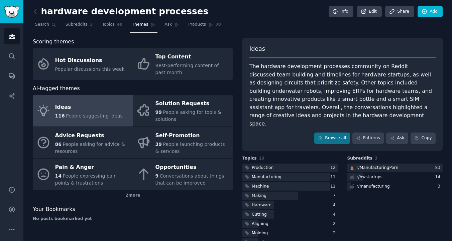
scroll to position [17, 0]
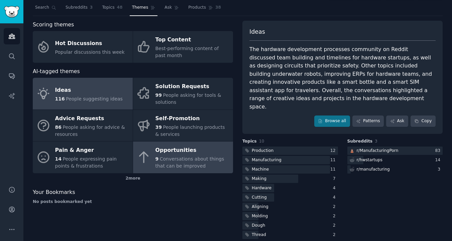
click at [167, 164] on span "Conversations about things that can be improved" at bounding box center [189, 162] width 69 height 12
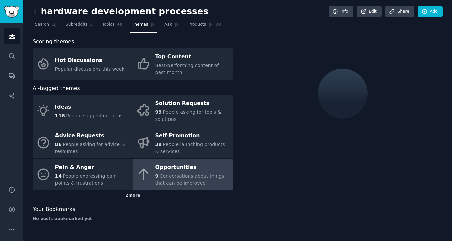
click at [129, 195] on div "2 more" at bounding box center [133, 195] width 200 height 11
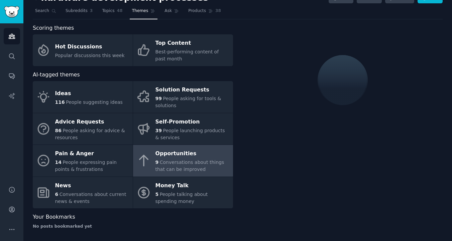
scroll to position [16, 0]
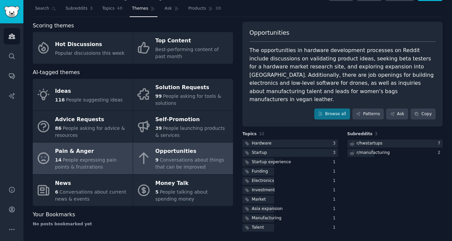
click at [114, 159] on span "People expressing pain points & frustrations" at bounding box center [85, 163] width 61 height 12
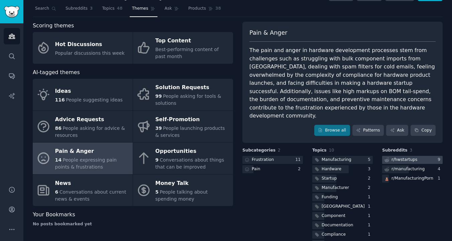
click at [400, 157] on div "r/ hwstartups" at bounding box center [404, 160] width 26 height 6
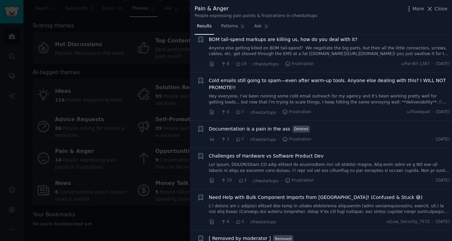
scroll to position [140, 0]
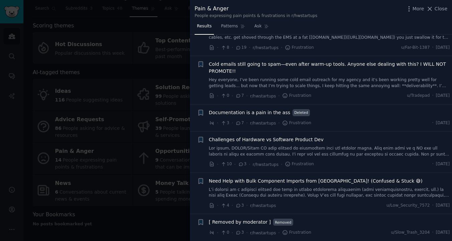
click at [301, 142] on span "Challenges of Hardware vs Software Product Dev" at bounding box center [266, 139] width 115 height 7
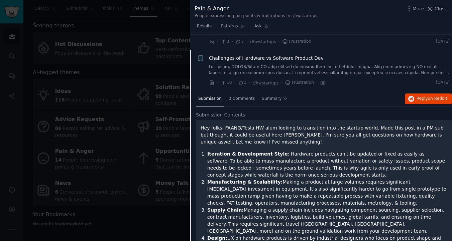
scroll to position [159, 0]
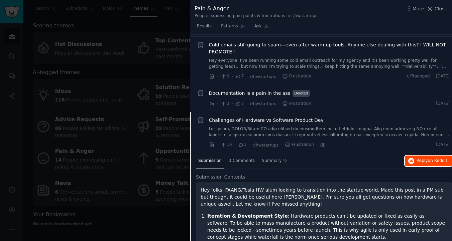
click at [421, 162] on span "Reply on Reddit" at bounding box center [431, 161] width 31 height 6
click at [159, 38] on div at bounding box center [226, 120] width 452 height 241
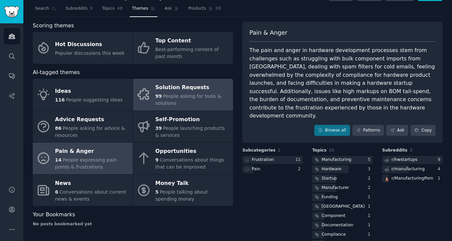
click at [187, 95] on span "People asking for tools & solutions" at bounding box center [188, 100] width 66 height 12
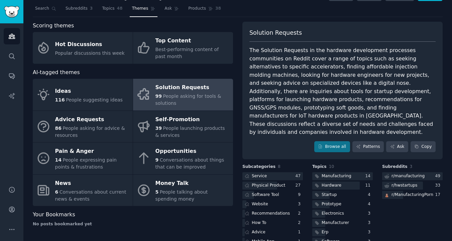
scroll to position [42, 0]
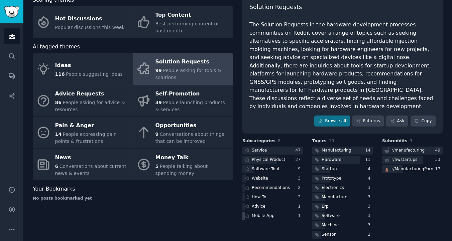
click at [245, 214] on icon at bounding box center [247, 216] width 4 height 4
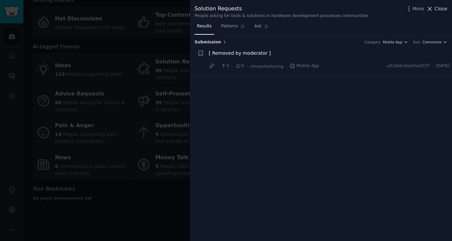
click at [438, 8] on span "Close" at bounding box center [440, 8] width 13 height 7
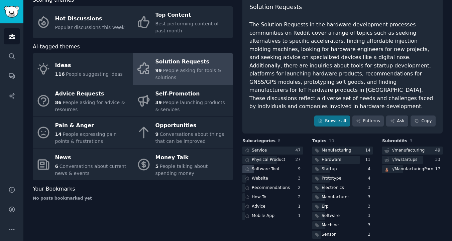
click at [252, 166] on div "Software Tool" at bounding box center [265, 169] width 27 height 6
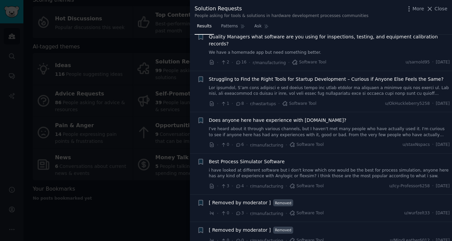
scroll to position [141, 0]
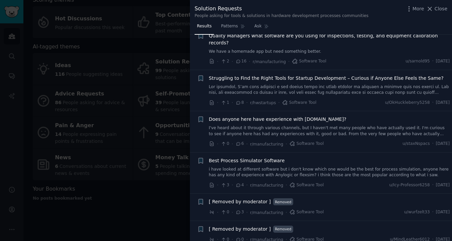
click at [306, 84] on link at bounding box center [329, 90] width 241 height 12
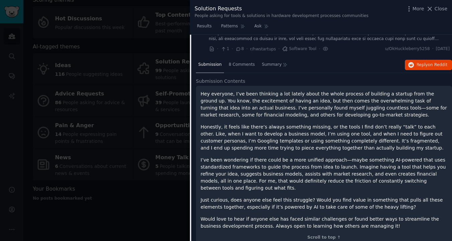
scroll to position [193, 0]
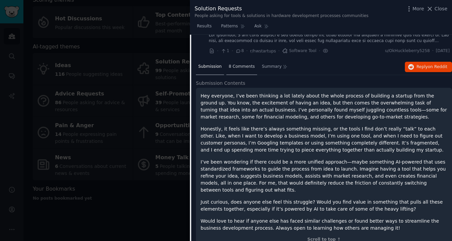
click at [243, 59] on div "8 Comments" at bounding box center [241, 67] width 31 height 16
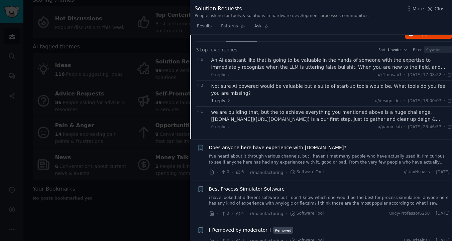
scroll to position [235, 0]
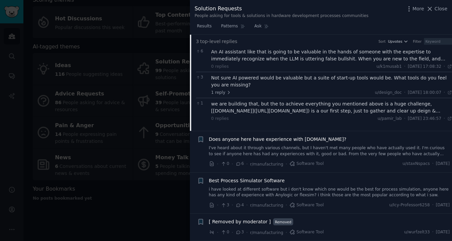
click at [242, 103] on div "we are building that, but the to achieve everything you mentioned above is a hu…" at bounding box center [331, 108] width 241 height 14
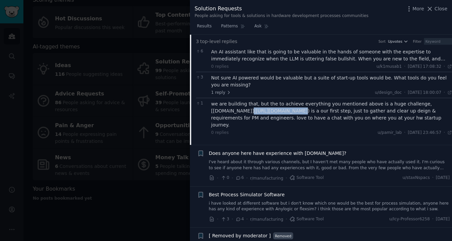
drag, startPoint x: 213, startPoint y: 105, endPoint x: 253, endPoint y: 101, distance: 39.9
click at [253, 101] on div "we are building that, but the to achieve everything you mentioned above is a hu…" at bounding box center [331, 115] width 241 height 28
copy div "[URL][DOMAIN_NAME]"
click at [299, 130] on div "0 replies u/pamir_lab · [DATE] 23:46:57 Fri 04/10/2024 ·" at bounding box center [331, 133] width 241 height 6
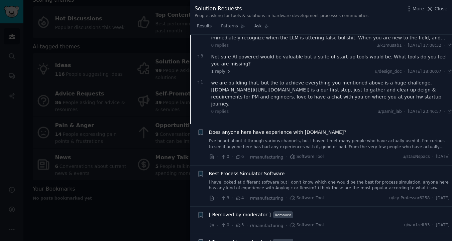
scroll to position [262, 0]
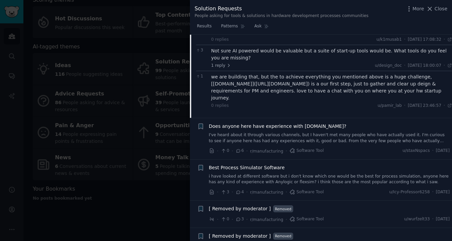
click at [159, 92] on div at bounding box center [226, 120] width 452 height 241
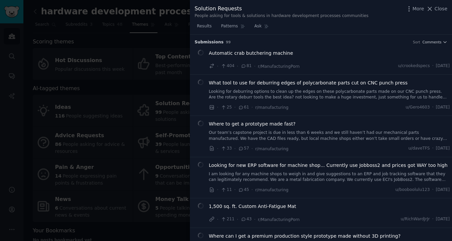
click at [450, 10] on div "Solution Requests People asking for tools & solutions in hardware development p…" at bounding box center [321, 10] width 262 height 21
click at [446, 6] on span "Close" at bounding box center [440, 8] width 13 height 7
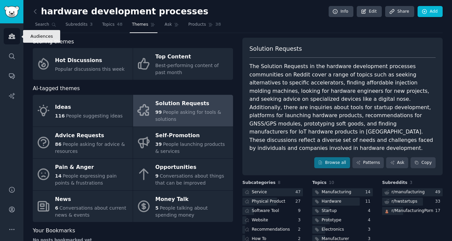
click at [13, 36] on icon "Sidebar" at bounding box center [11, 36] width 7 height 7
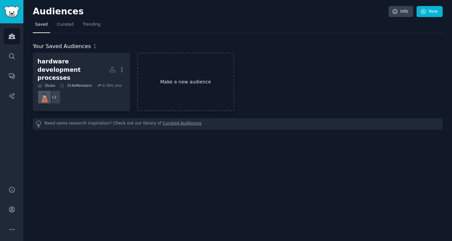
click at [187, 83] on link "Make a new audience" at bounding box center [185, 82] width 97 height 58
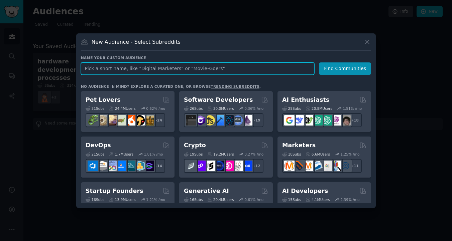
paste input "hardware BOM management"
type input "hardware BOM management"
click button "Find Communities" at bounding box center [345, 68] width 52 height 12
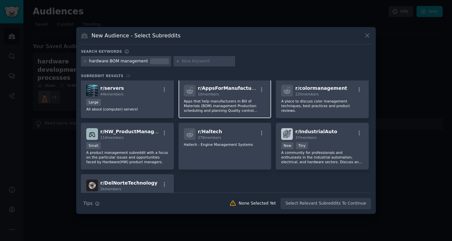
scroll to position [61, 0]
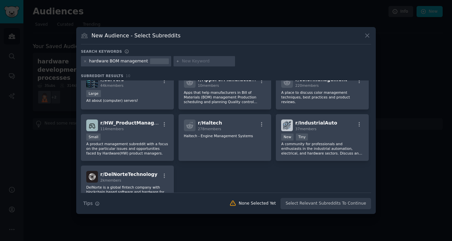
click at [182, 64] on div at bounding box center [203, 61] width 61 height 11
click at [186, 59] on input "text" at bounding box center [207, 61] width 51 height 6
type input "startup"
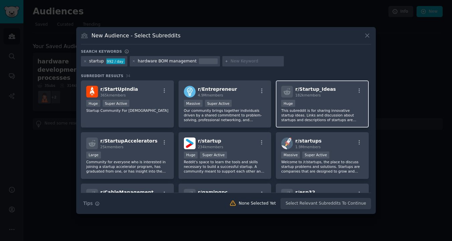
click at [313, 113] on p "This subreddit is for sharing innovative startup ideas. Links and discussion ab…" at bounding box center [322, 115] width 82 height 14
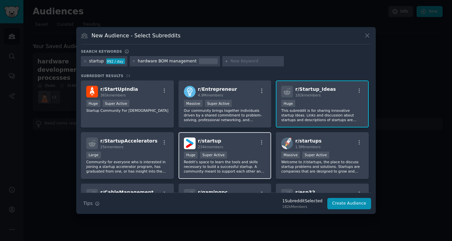
click at [241, 168] on p "Reddit's space to learn the tools and skills necessary to build a successful st…" at bounding box center [225, 167] width 82 height 14
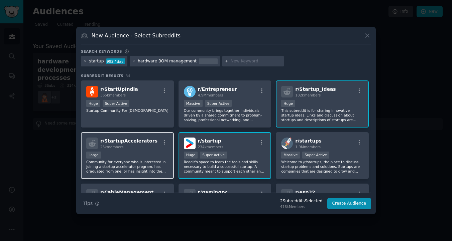
click at [121, 168] on p "Community for everyone who is interested in joining a startup accelerator progr…" at bounding box center [127, 167] width 82 height 14
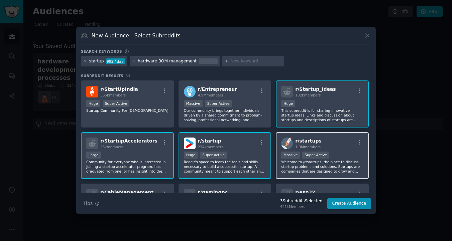
click at [332, 161] on p "Welcome to /r/startups, the place to discuss startup problems and solutions. St…" at bounding box center [322, 167] width 82 height 14
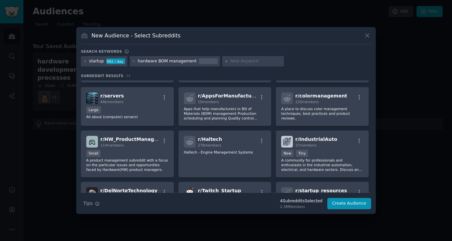
scroll to position [158, 0]
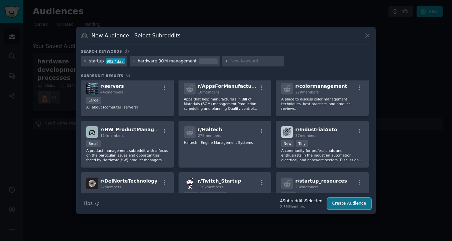
click at [358, 207] on button "Create Audience" at bounding box center [349, 203] width 44 height 11
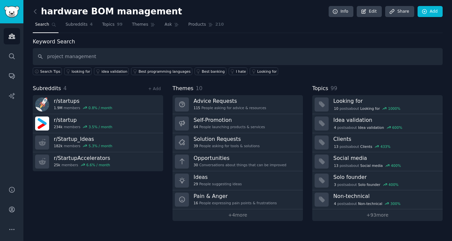
type input "project management"
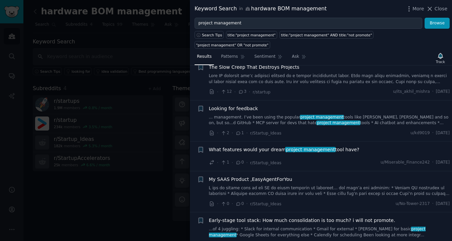
scroll to position [148, 0]
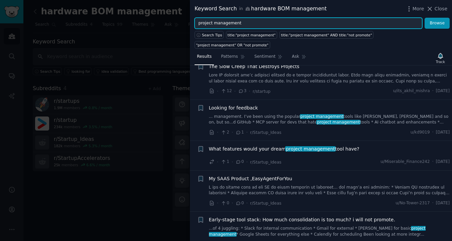
click at [198, 24] on input "project management" at bounding box center [307, 23] width 227 height 11
click at [424, 18] on button "Browse" at bounding box center [436, 23] width 25 height 11
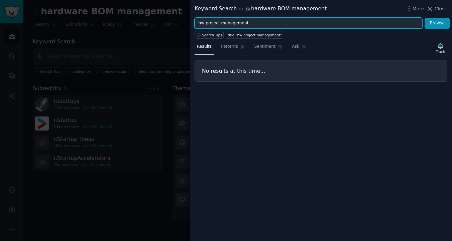
drag, startPoint x: 205, startPoint y: 24, endPoint x: 197, endPoint y: 24, distance: 8.4
click at [197, 24] on input "hw project management" at bounding box center [307, 23] width 227 height 11
type input "hardware project management"
click at [424, 18] on button "Browse" at bounding box center [436, 23] width 25 height 11
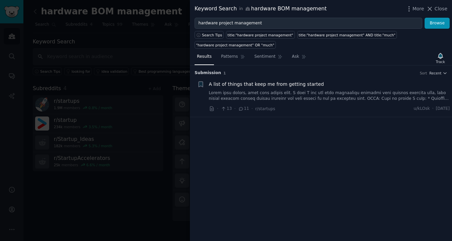
click at [160, 55] on div at bounding box center [226, 120] width 452 height 241
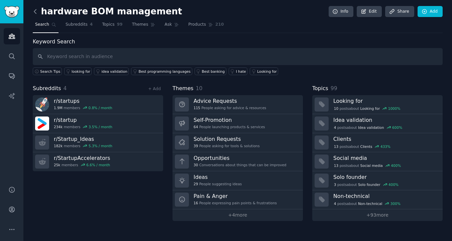
click at [34, 10] on icon at bounding box center [35, 11] width 7 height 7
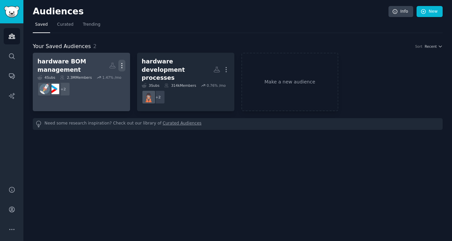
click at [122, 63] on icon "button" at bounding box center [121, 65] width 7 height 7
click at [104, 81] on p "Delete" at bounding box center [103, 79] width 15 height 7
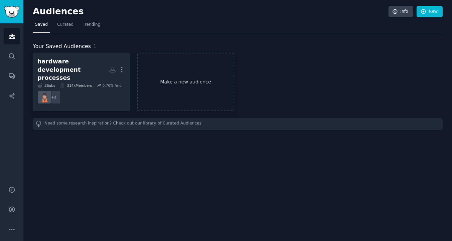
click at [191, 74] on link "Make a new audience" at bounding box center [185, 82] width 97 height 58
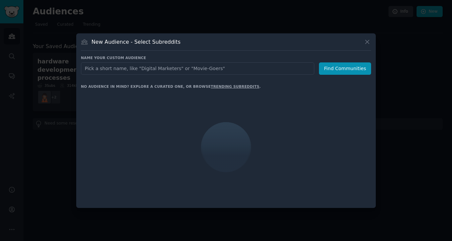
type input "project management tool hardware team"
click button "Find Communities" at bounding box center [345, 68] width 52 height 12
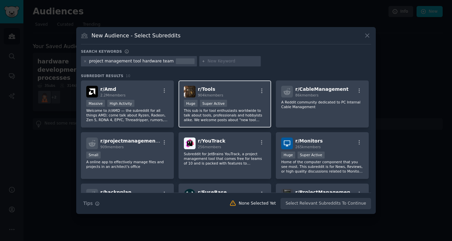
click at [242, 116] on p "This sub is for tool enthusiasts worldwide to talk about tools, professionals a…" at bounding box center [225, 115] width 82 height 14
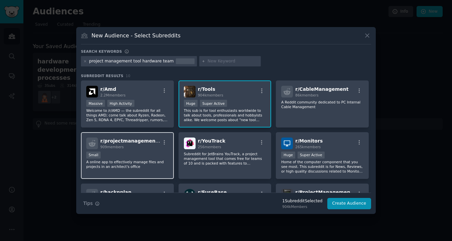
click at [134, 160] on p "A online app to effectively manage files and projects in an architect's office" at bounding box center [127, 164] width 82 height 9
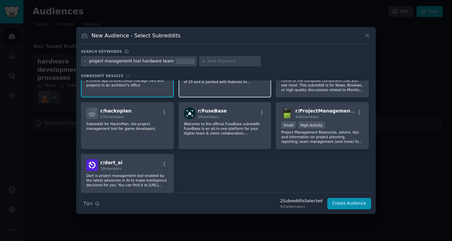
scroll to position [82, 0]
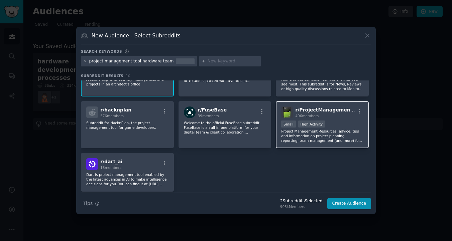
click at [323, 137] on p "Project Management Resources, advice, tips and Information on project planning,…" at bounding box center [322, 136] width 82 height 14
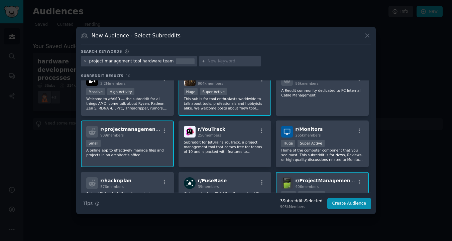
scroll to position [1, 0]
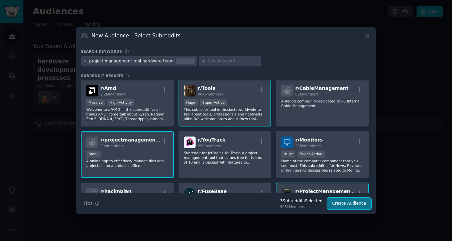
click at [349, 205] on button "Create Audience" at bounding box center [349, 203] width 44 height 11
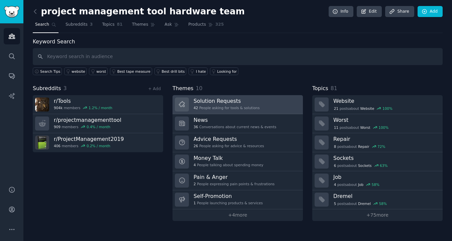
click at [233, 106] on div "42 People asking for tools & solutions" at bounding box center [226, 108] width 66 height 5
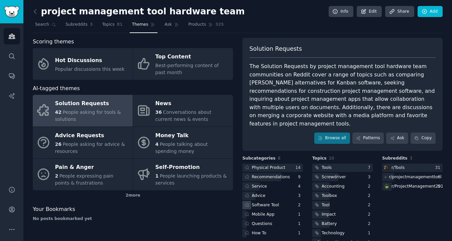
click at [249, 201] on div "Software Tool" at bounding box center [261, 205] width 38 height 8
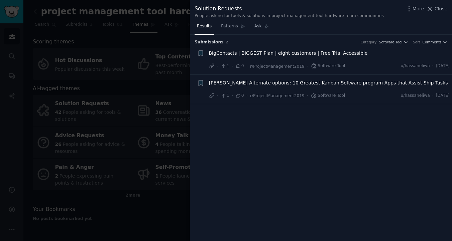
click at [359, 84] on span "[PERSON_NAME] Alternate options: 10 Greatest Kanban Software program Apps that …" at bounding box center [328, 82] width 239 height 7
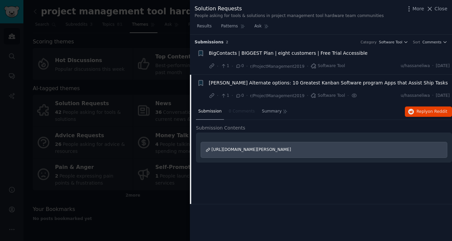
click at [291, 149] on span "[URL][DOMAIN_NAME][PERSON_NAME]" at bounding box center [250, 149] width 79 height 5
